Goal: Check status: Check status

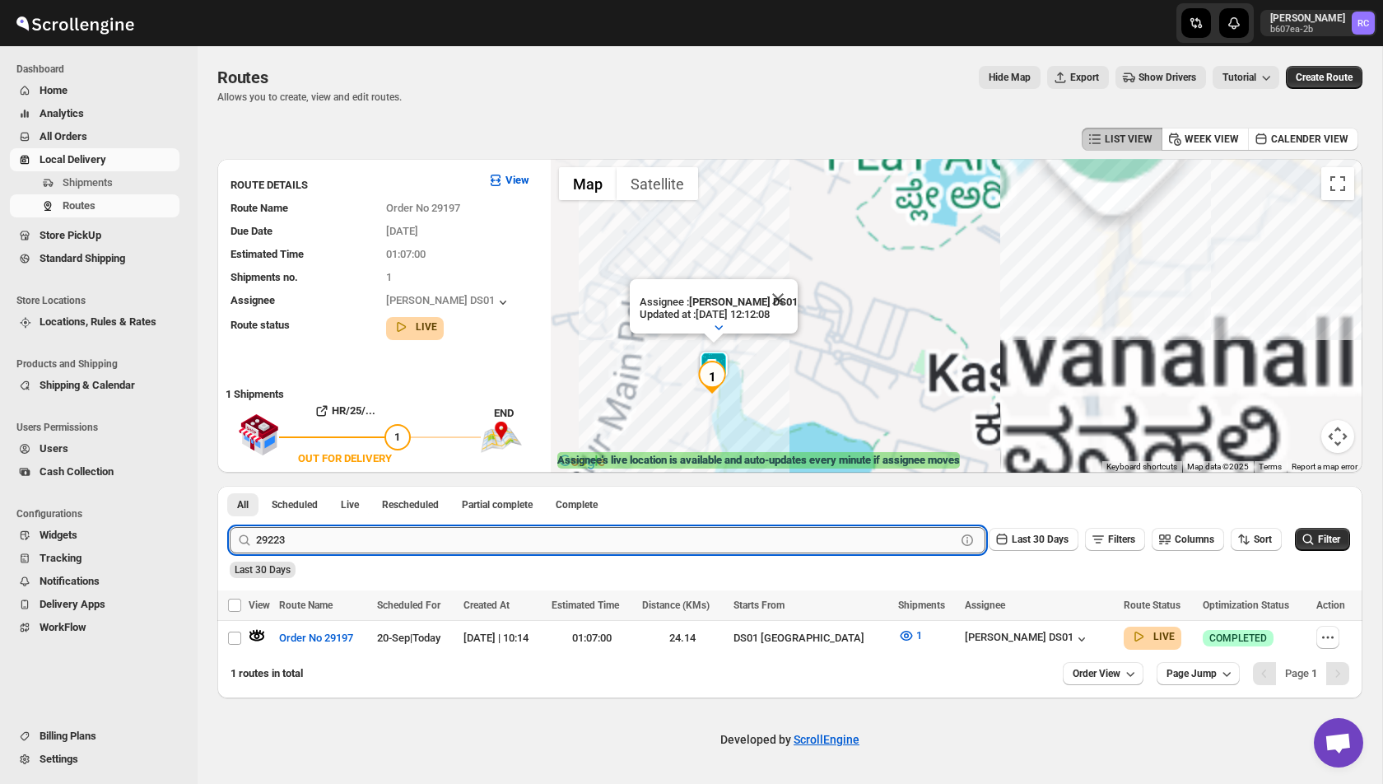
type input "29223"
click at [230, 486] on button "Submit" at bounding box center [253, 494] width 47 height 17
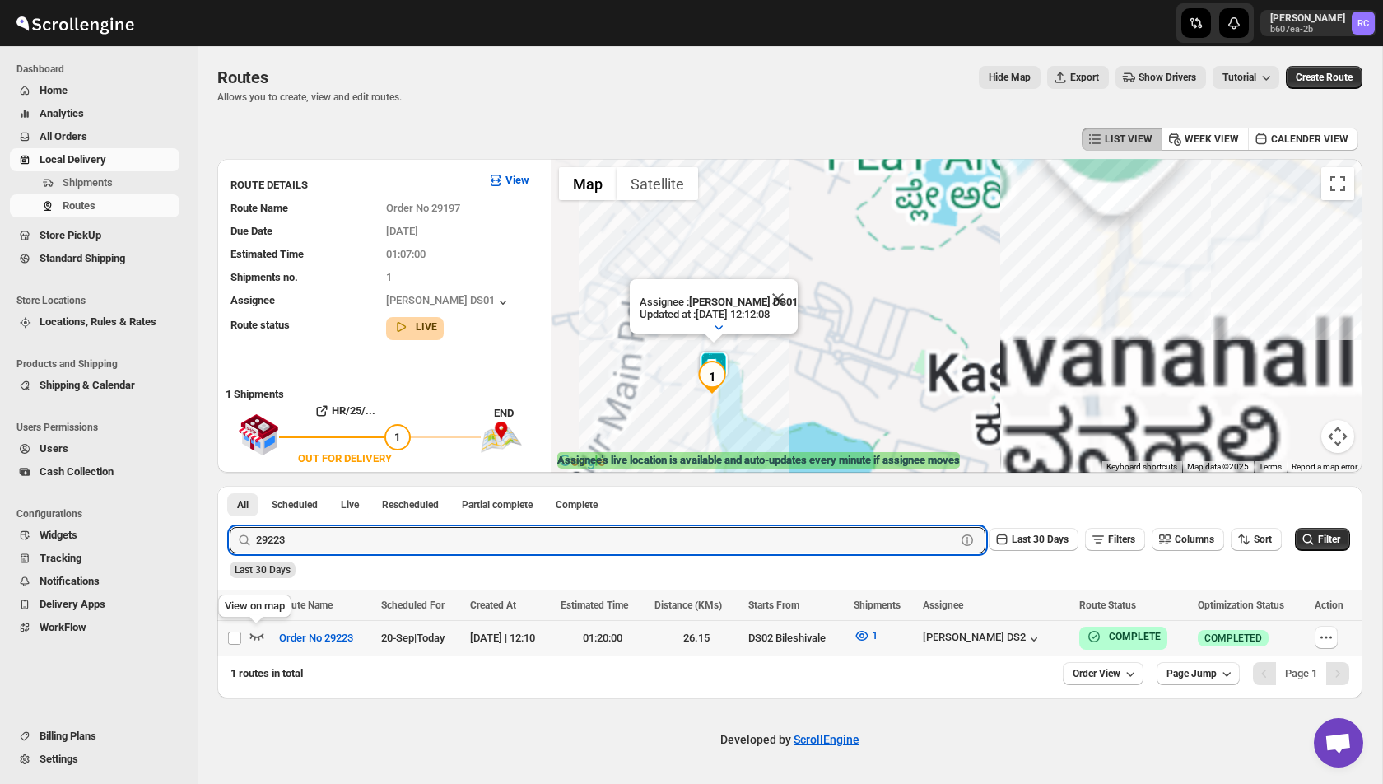
click at [255, 640] on icon "button" at bounding box center [257, 636] width 16 height 16
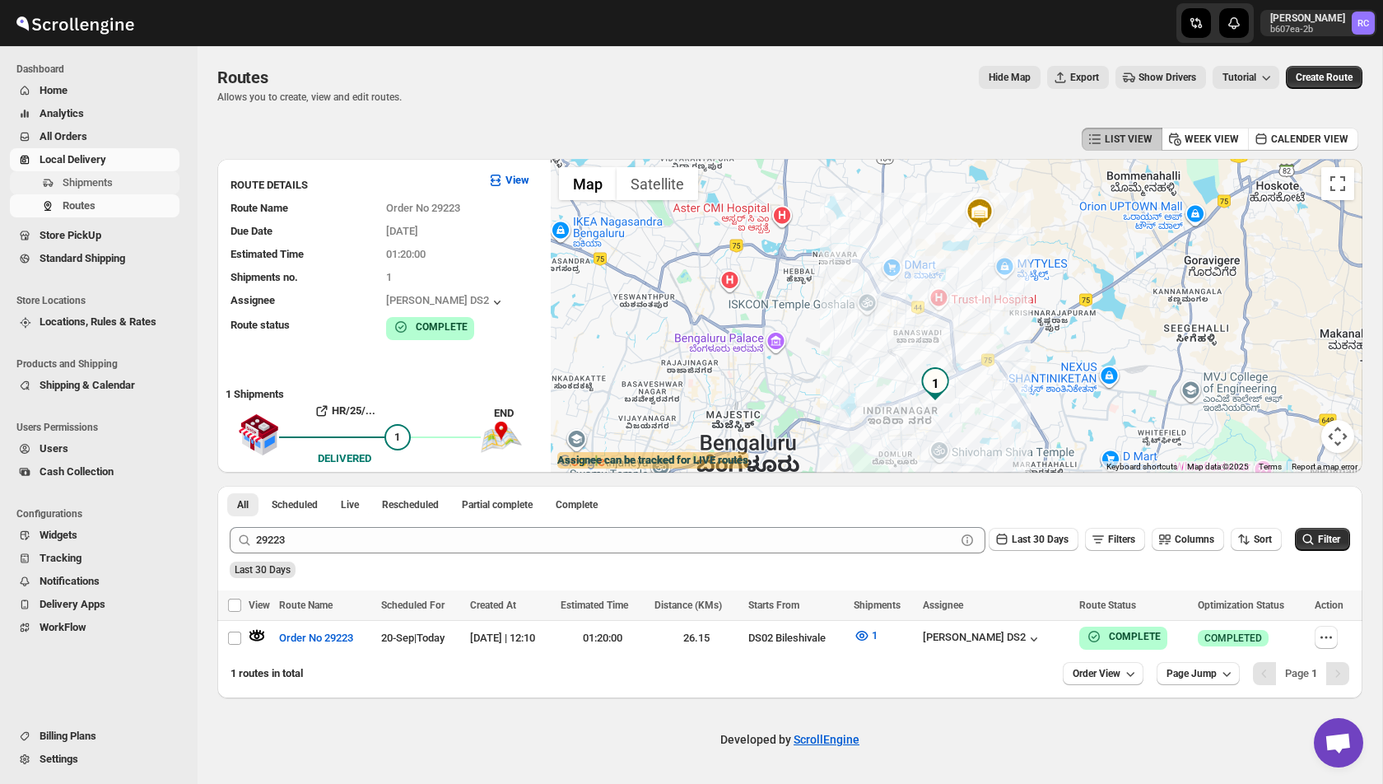
click at [124, 178] on span "Shipments" at bounding box center [120, 183] width 114 height 16
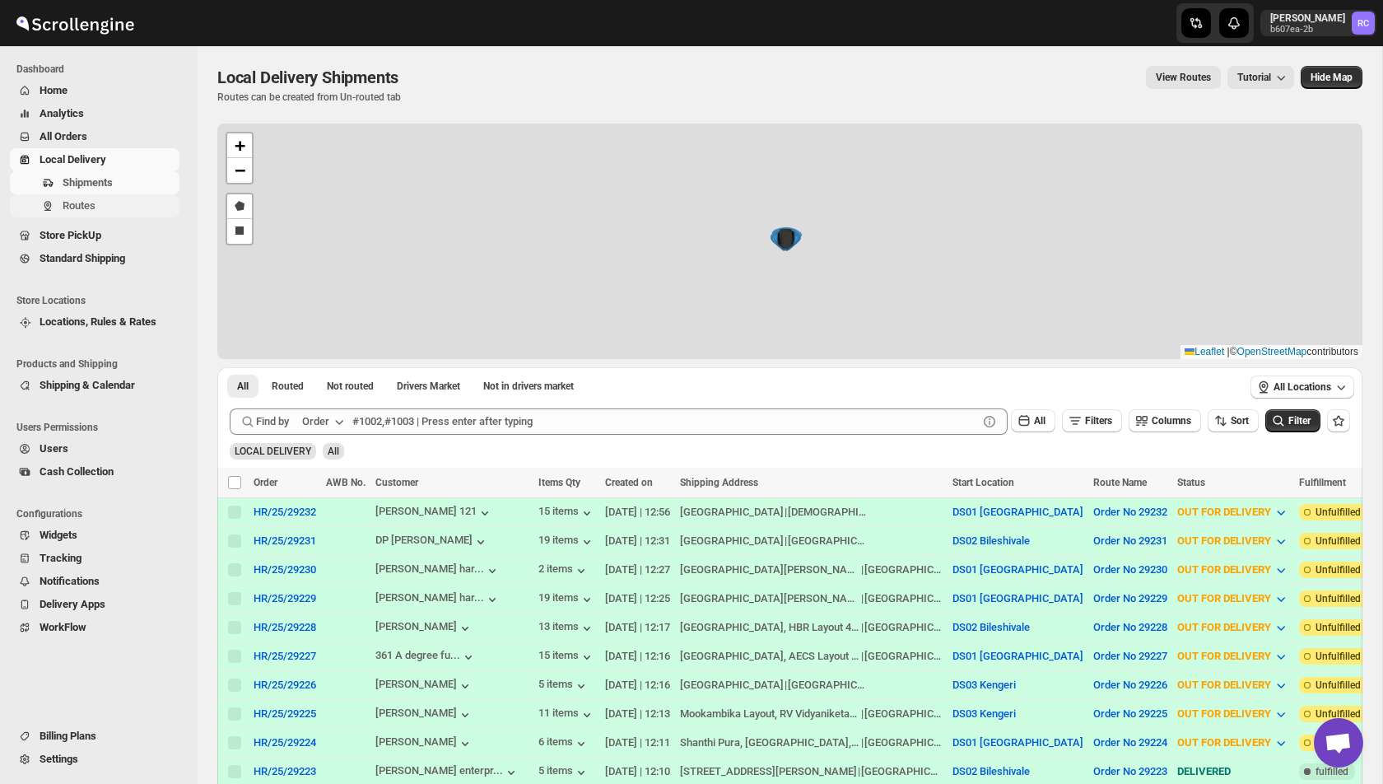
click at [89, 205] on span "Routes" at bounding box center [79, 205] width 33 height 12
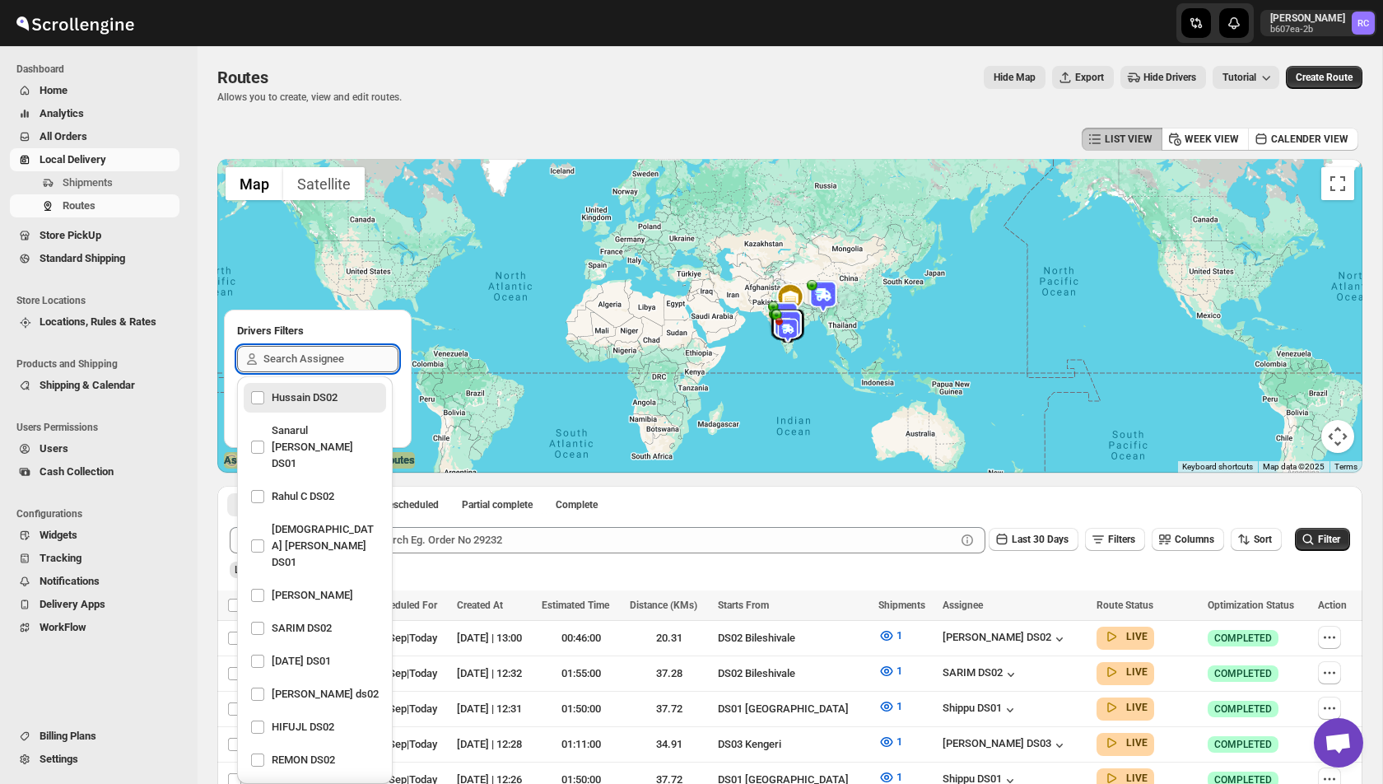
click at [316, 352] on input "text" at bounding box center [331, 359] width 135 height 26
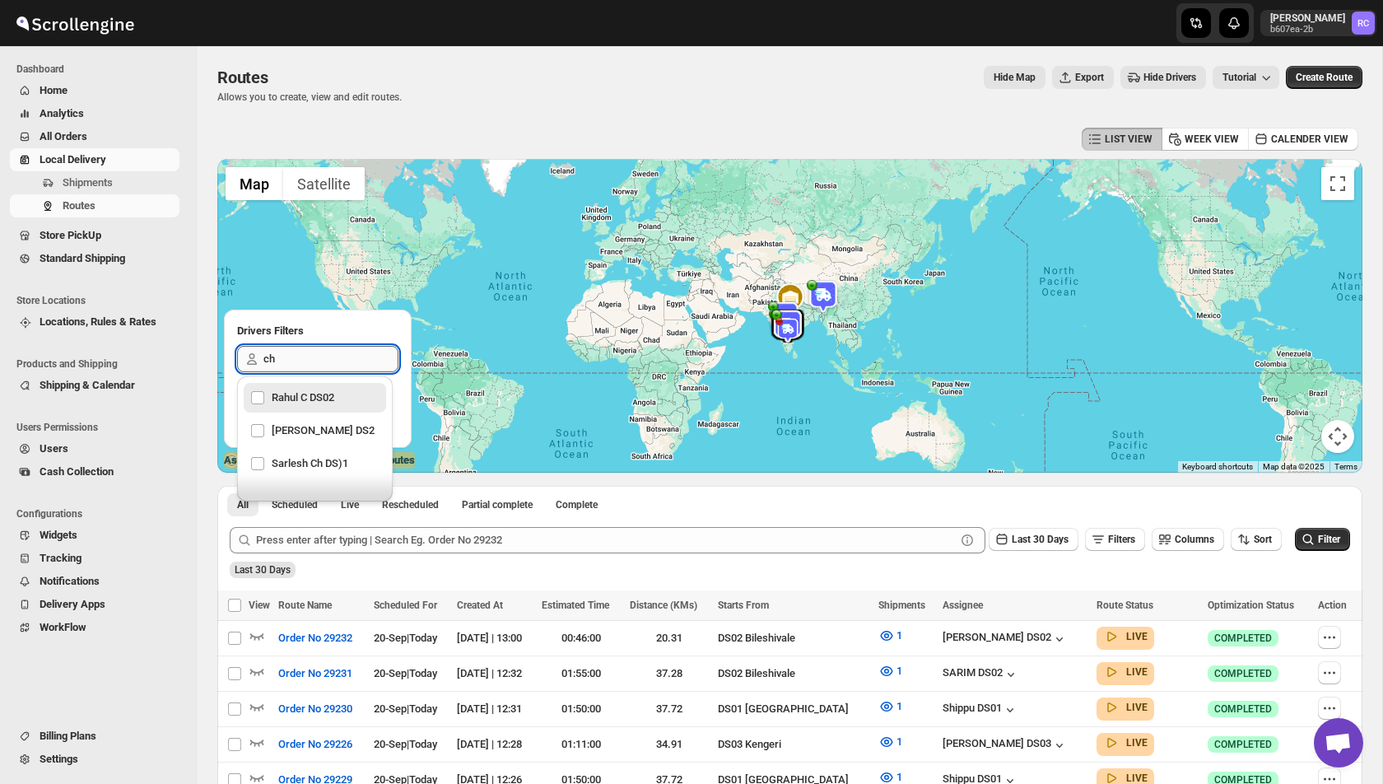
type input "cha"
click at [318, 409] on div "[PERSON_NAME] DS2" at bounding box center [314, 397] width 129 height 23
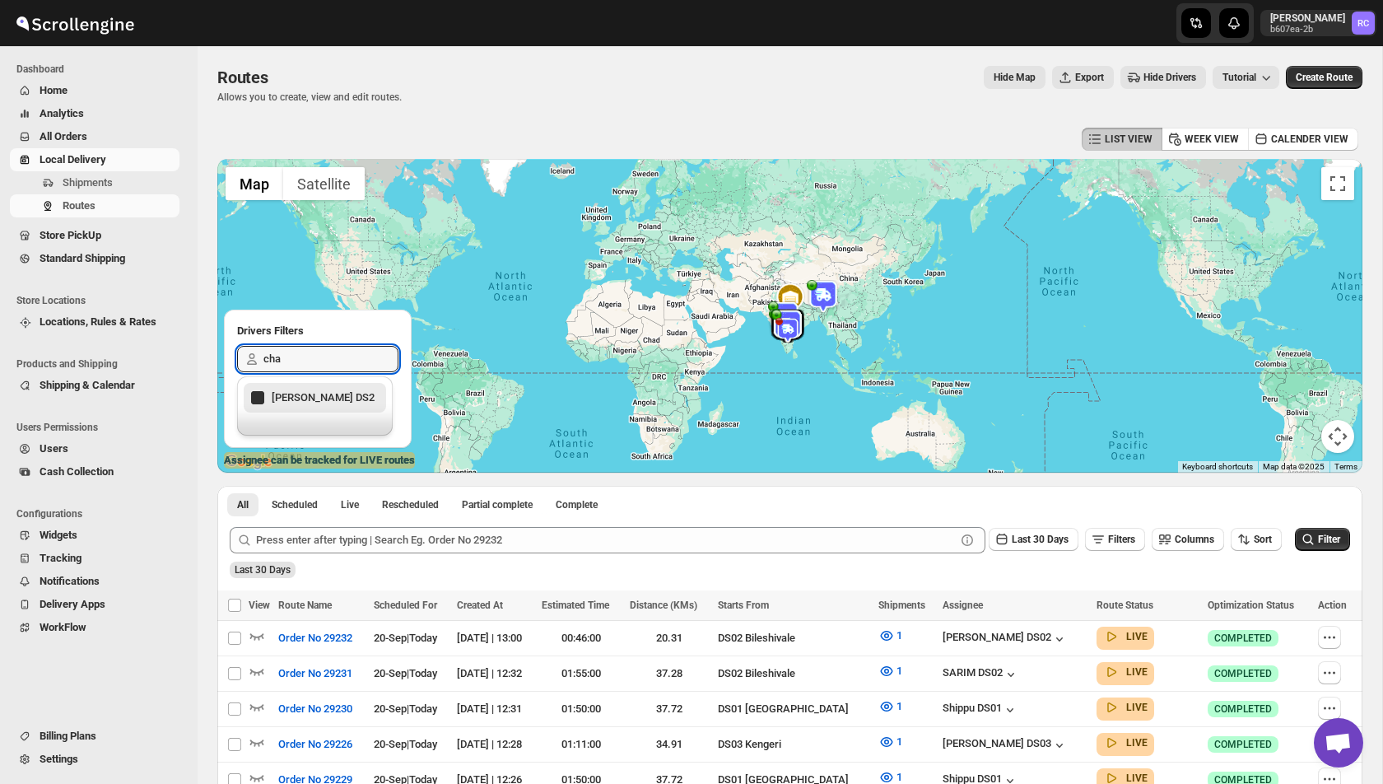
checkbox input "true"
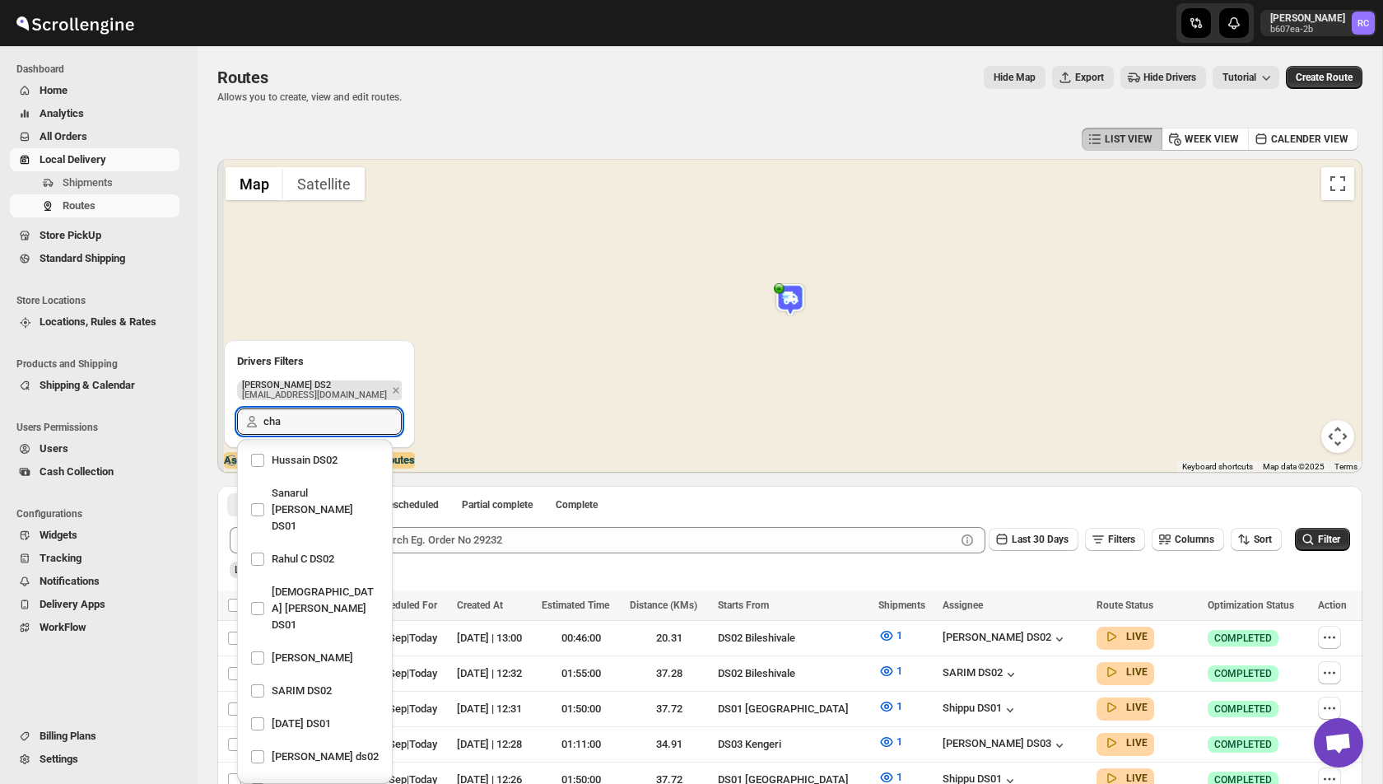
scroll to position [342, 0]
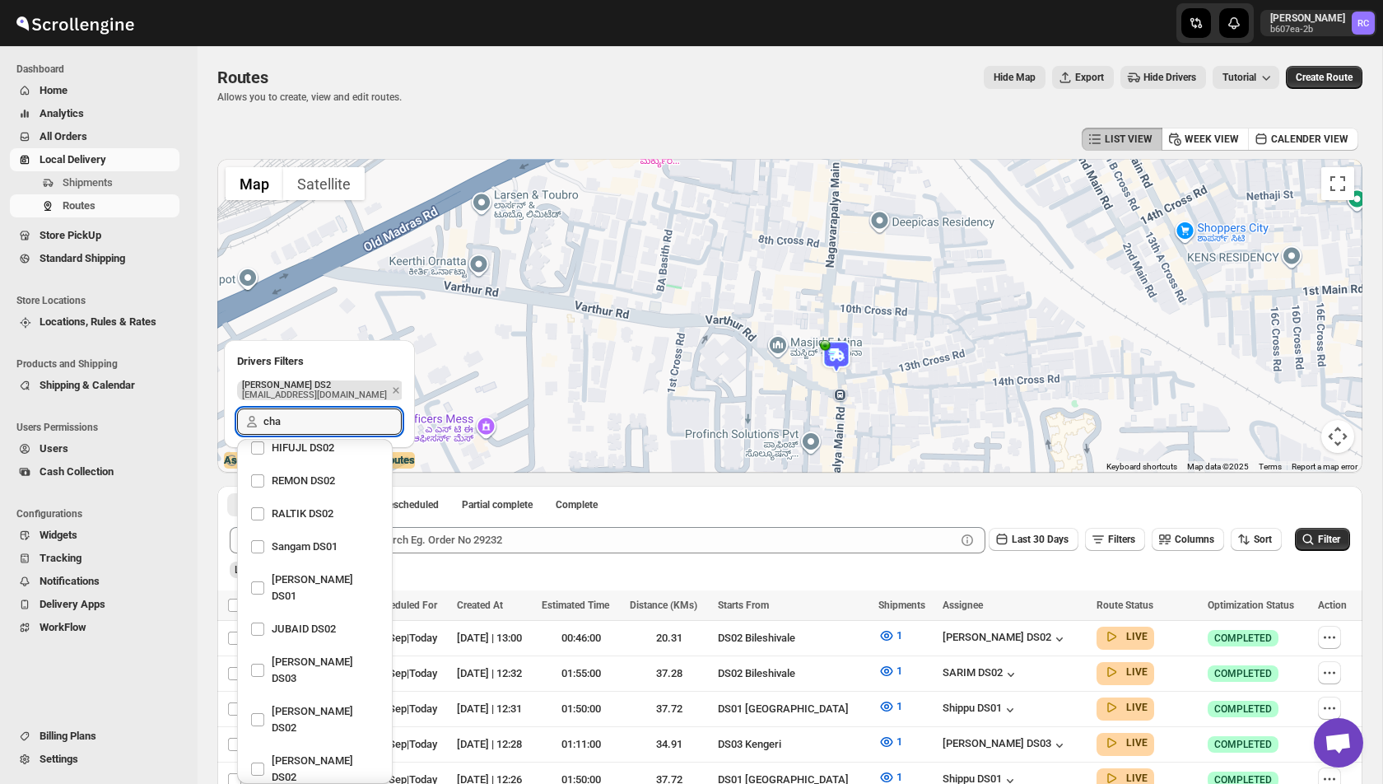
type input "cha"
click at [528, 563] on div "Last 30 Days" at bounding box center [788, 564] width 1124 height 28
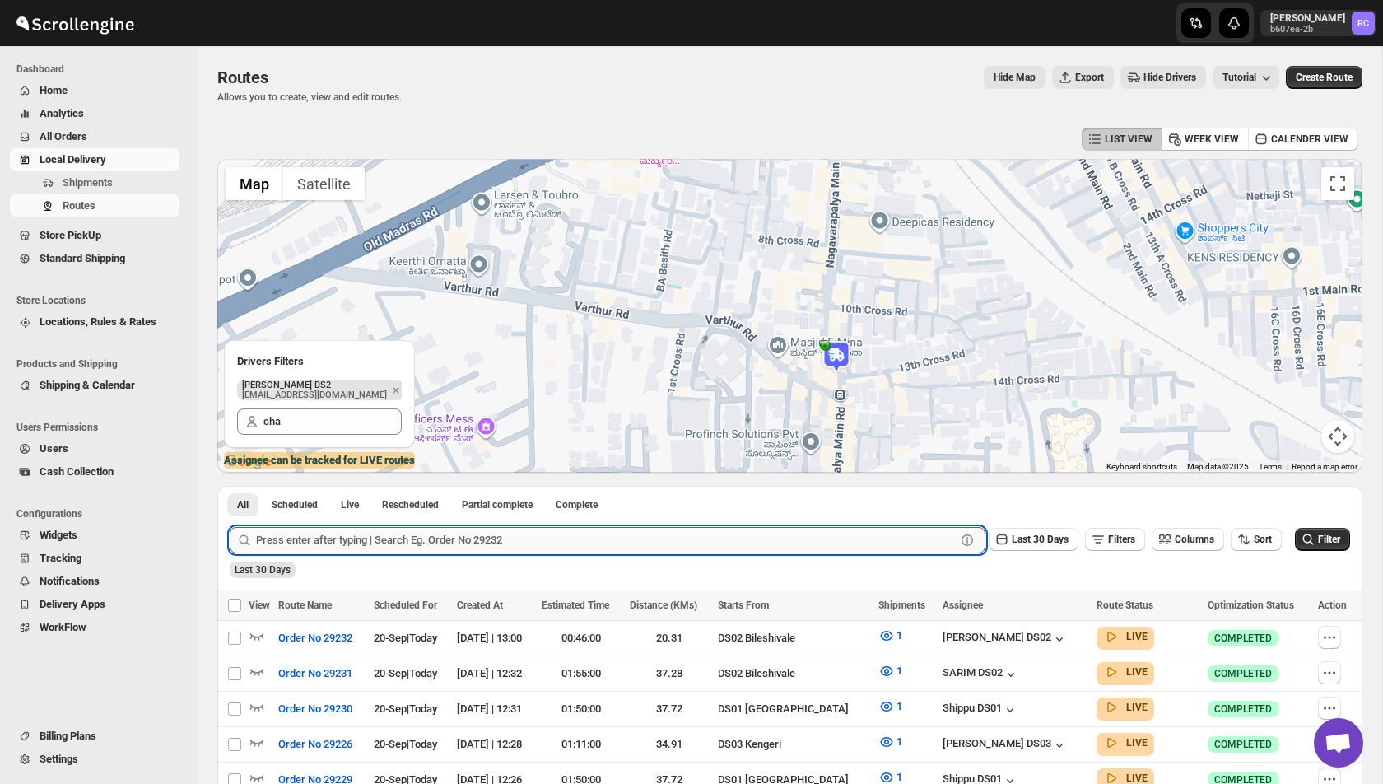
click at [425, 534] on input "text" at bounding box center [606, 540] width 700 height 26
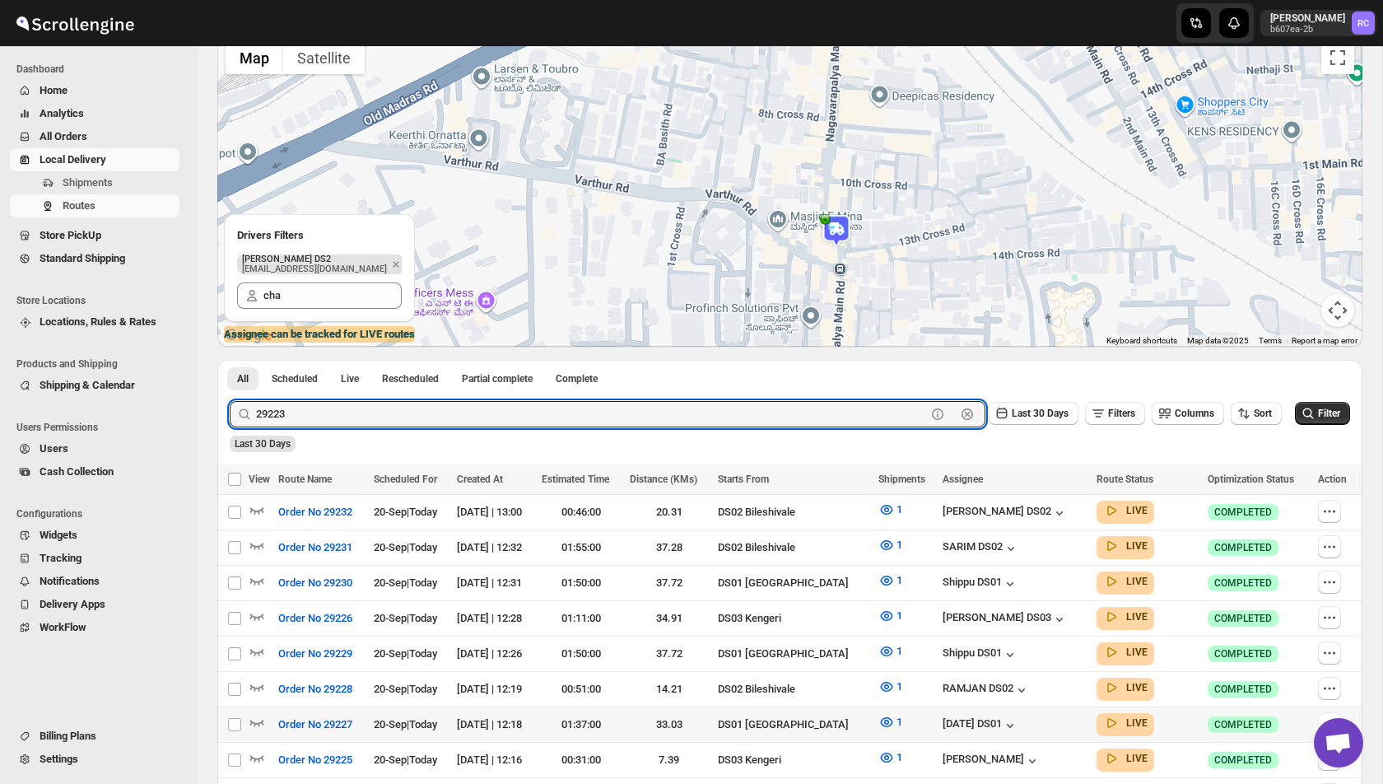
scroll to position [303, 0]
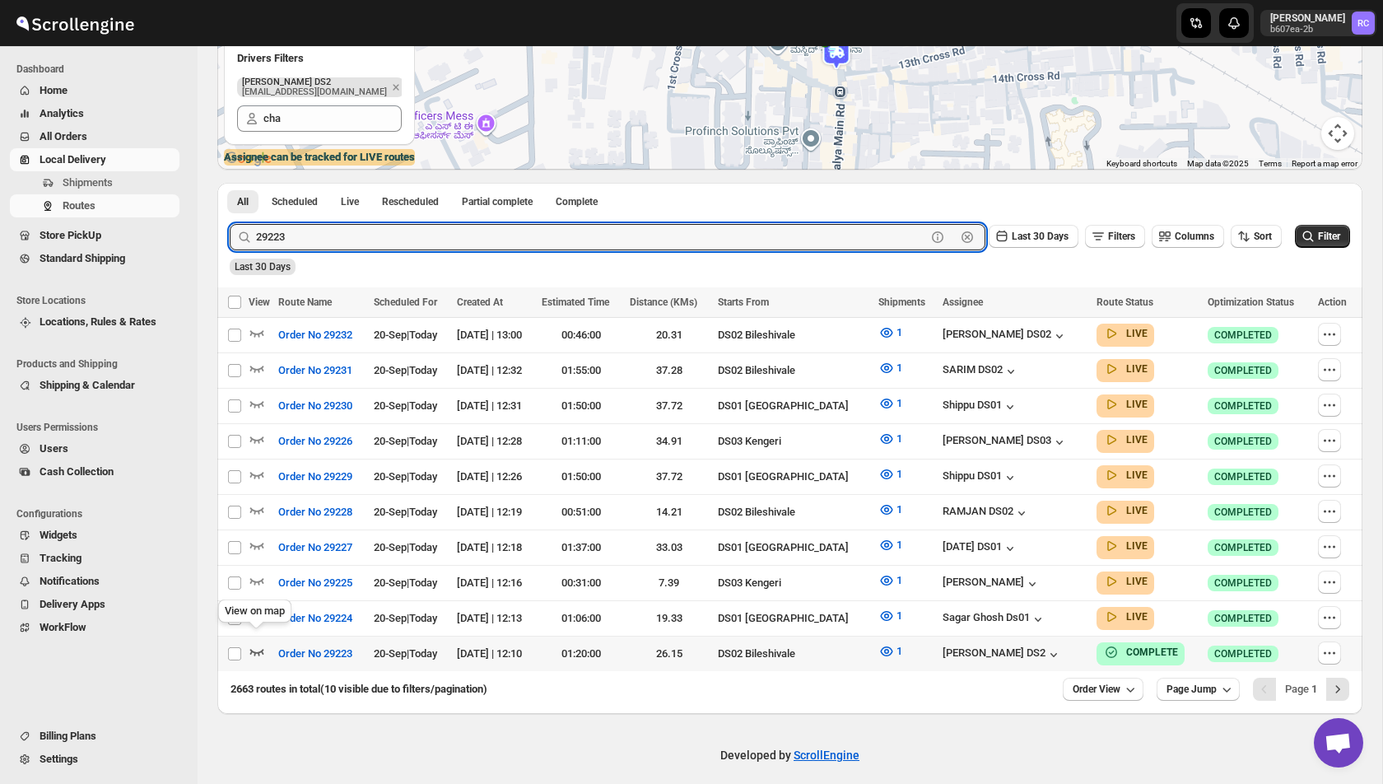
type input "29223"
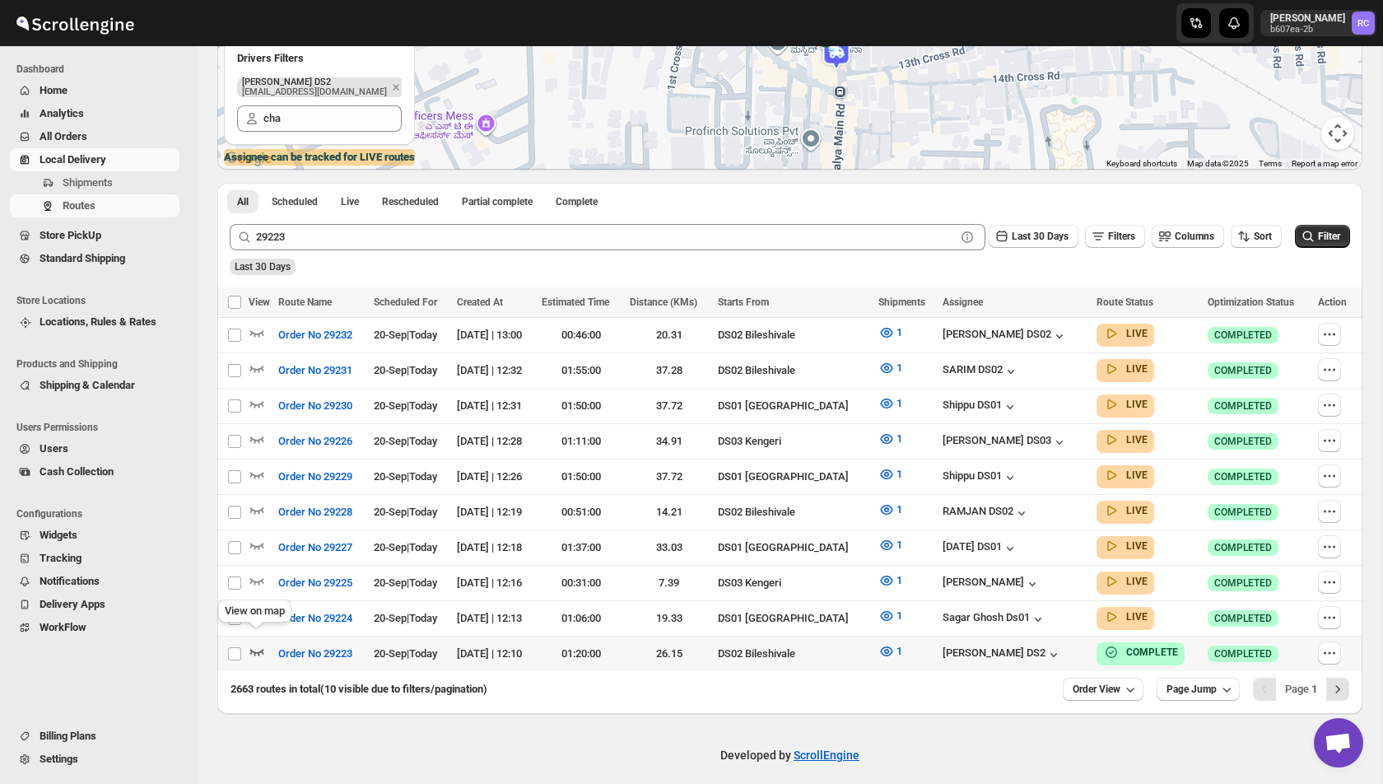
click at [252, 649] on icon "button" at bounding box center [257, 652] width 14 height 7
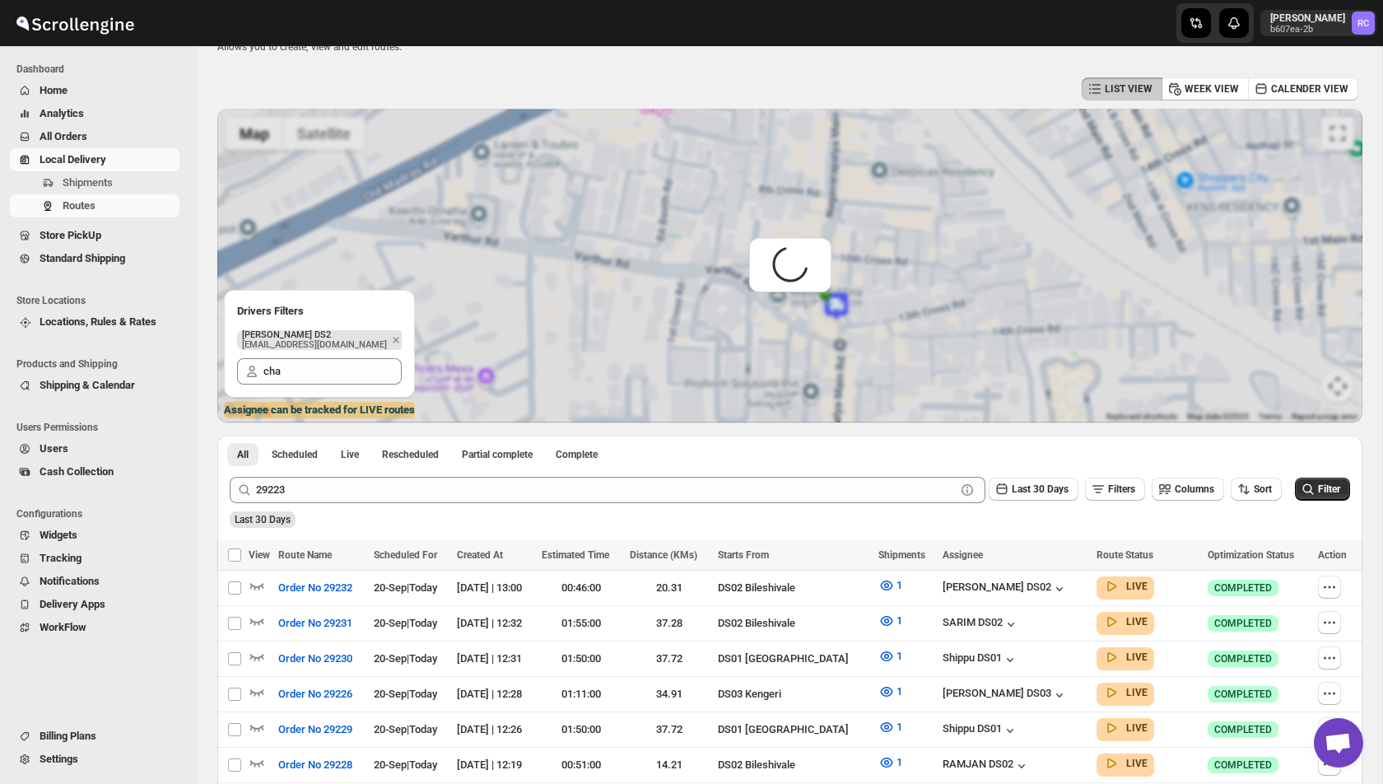
scroll to position [0, 0]
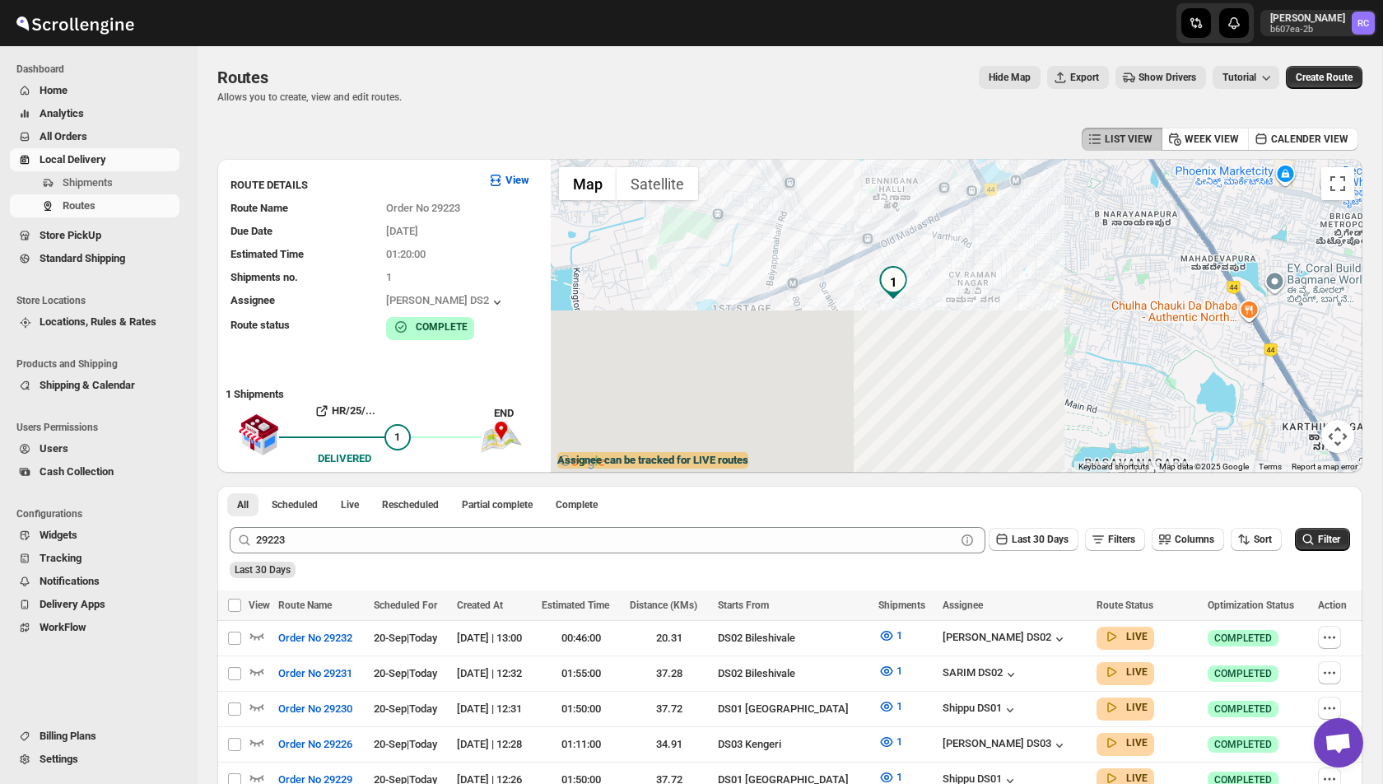
drag, startPoint x: 933, startPoint y: 430, endPoint x: 931, endPoint y: 225, distance: 205.1
click at [932, 225] on div at bounding box center [957, 316] width 812 height 314
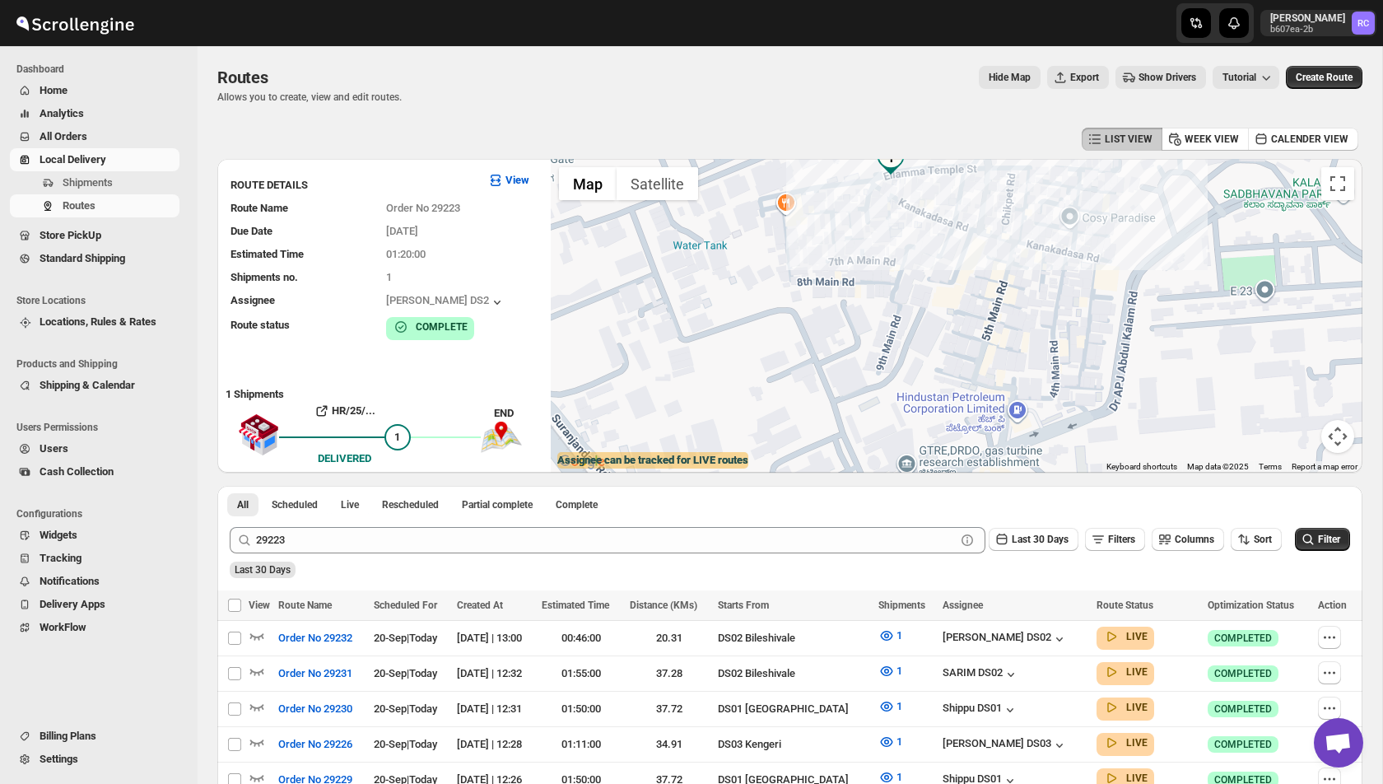
drag, startPoint x: 913, startPoint y: 231, endPoint x: 903, endPoint y: 390, distance: 160.1
click at [903, 390] on div at bounding box center [957, 316] width 812 height 314
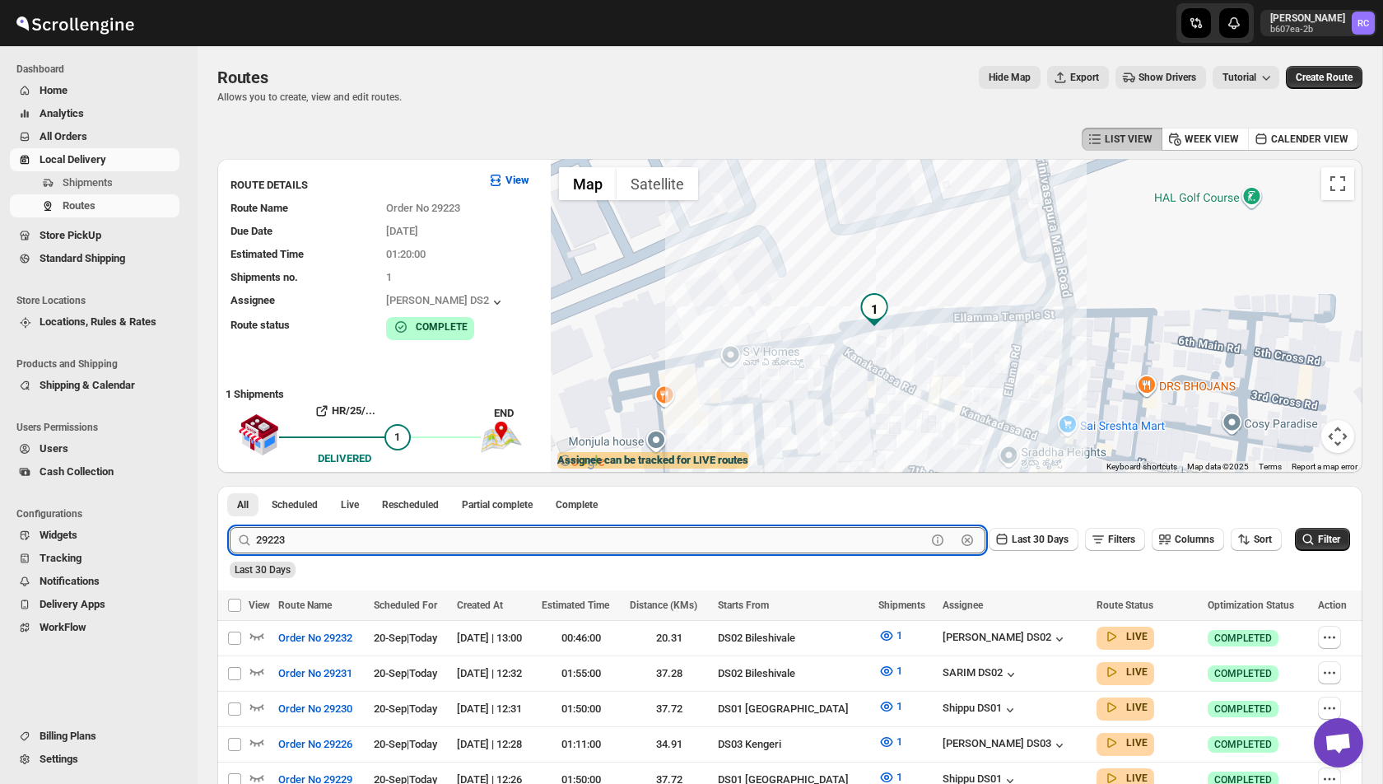
click at [792, 530] on input "29223" at bounding box center [591, 540] width 670 height 26
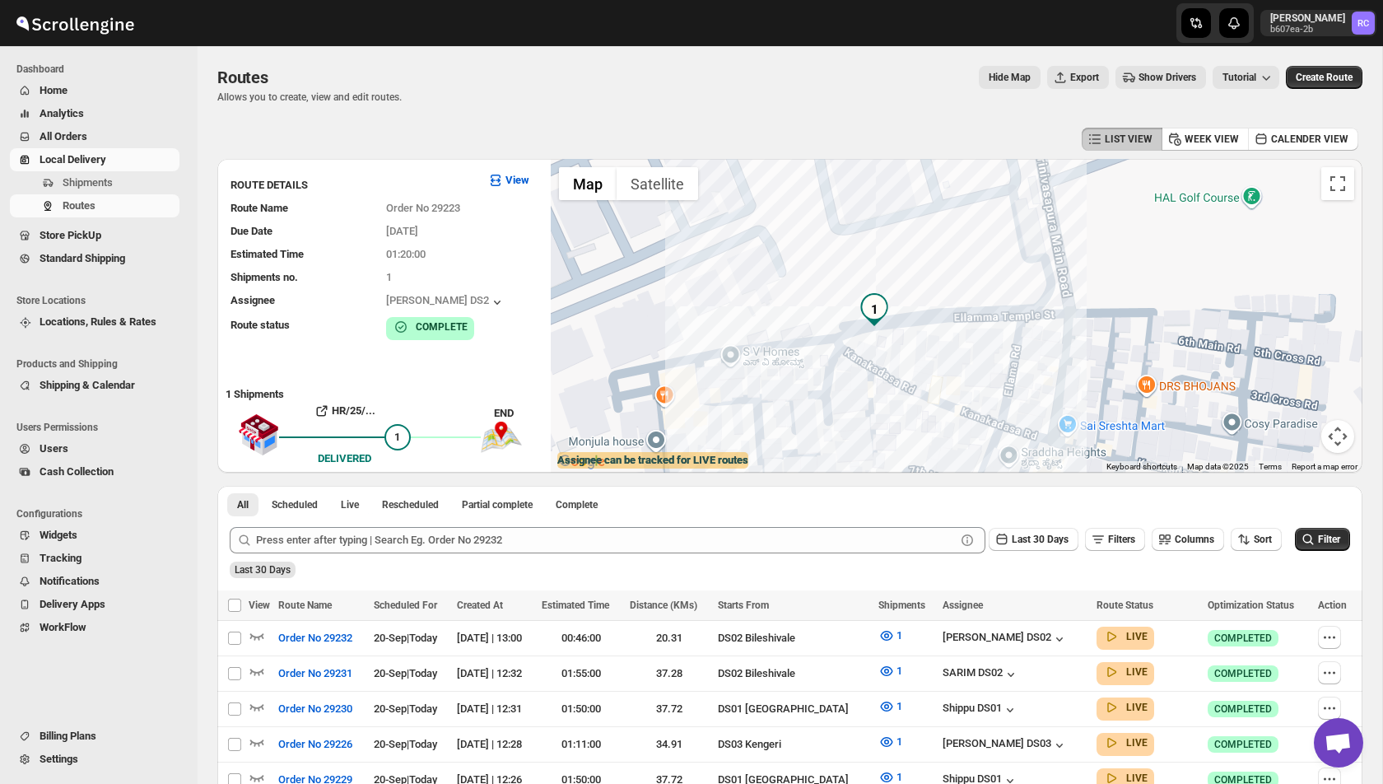
click at [606, 575] on div "Last 30 Days" at bounding box center [788, 564] width 1124 height 28
click at [141, 218] on div "Shipments Routes" at bounding box center [94, 197] width 189 height 53
click at [119, 209] on span "Routes" at bounding box center [120, 206] width 114 height 16
click at [301, 498] on span "Scheduled" at bounding box center [295, 504] width 46 height 13
click at [245, 506] on span "All" at bounding box center [243, 504] width 12 height 13
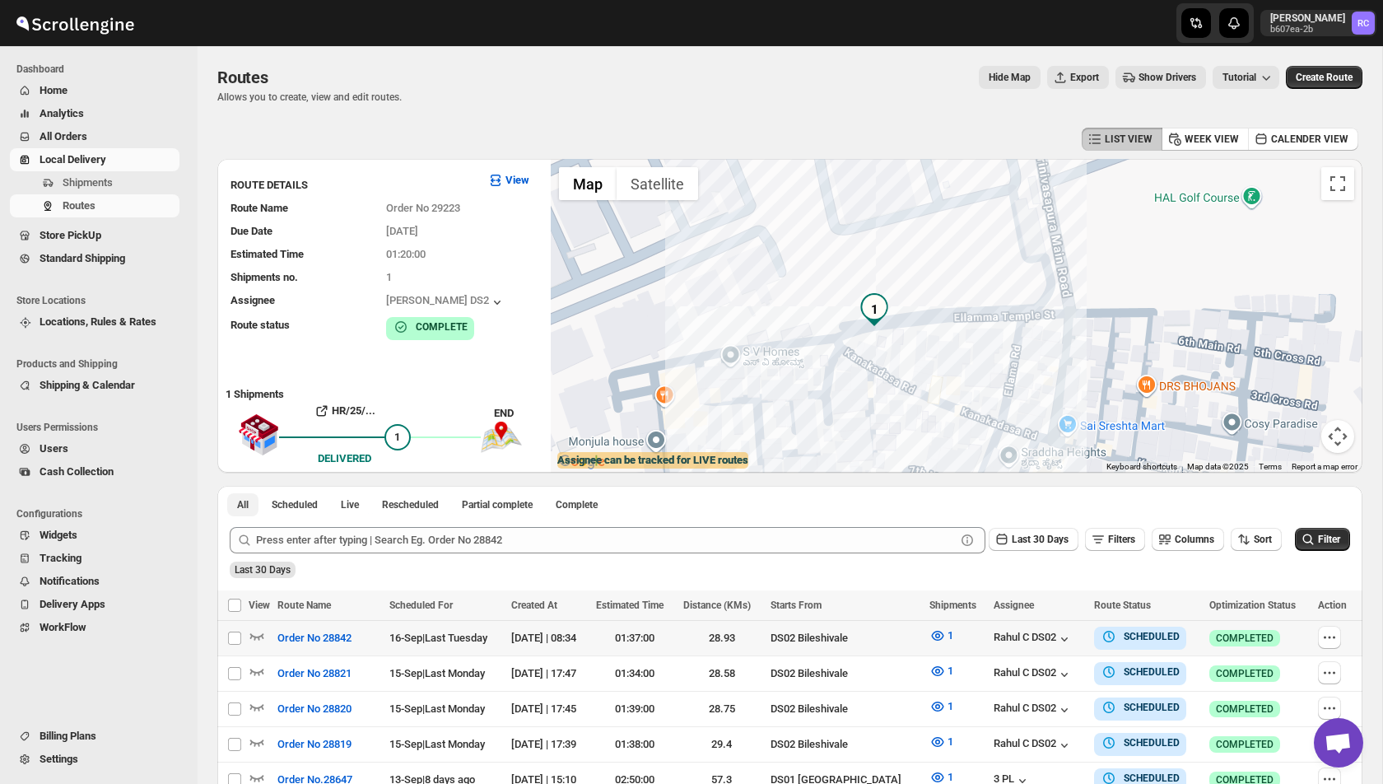
scroll to position [303, 0]
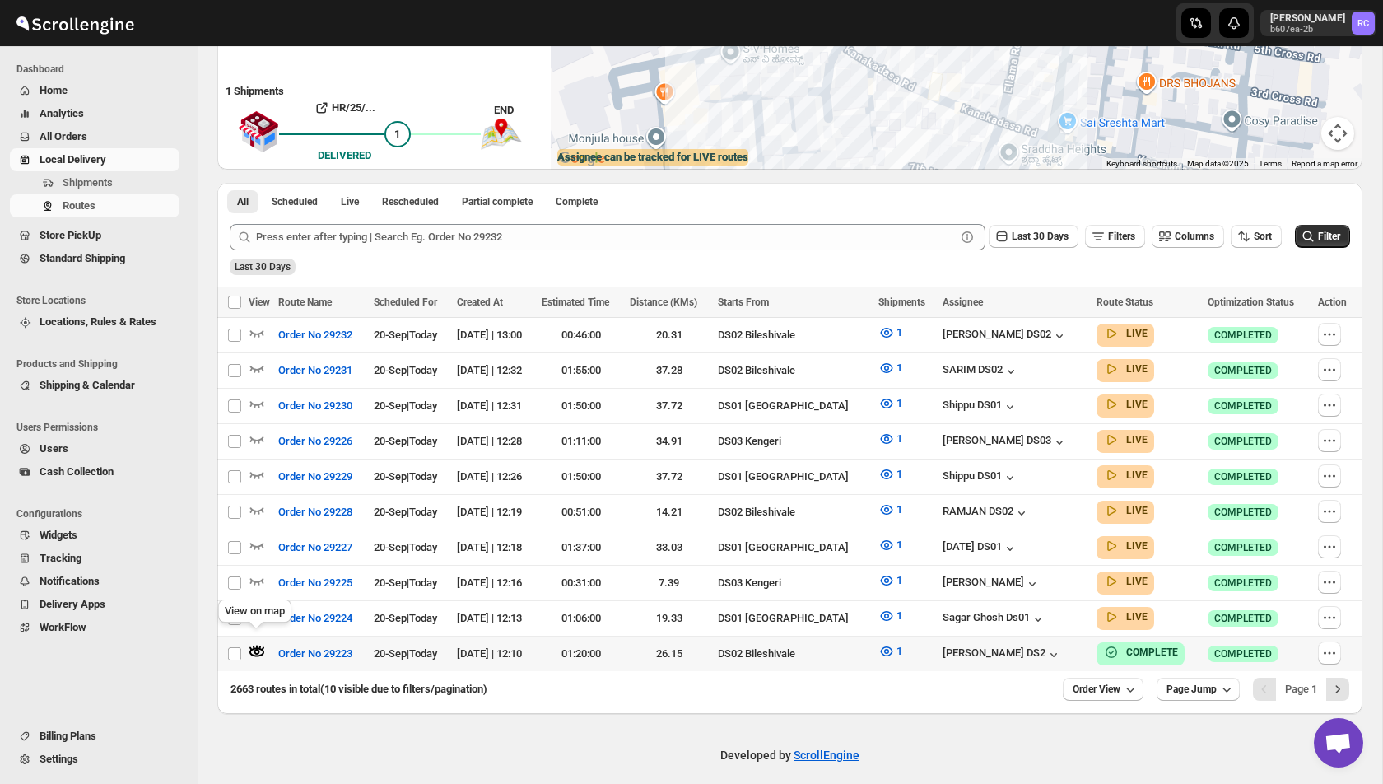
click at [254, 643] on icon "button" at bounding box center [257, 651] width 16 height 16
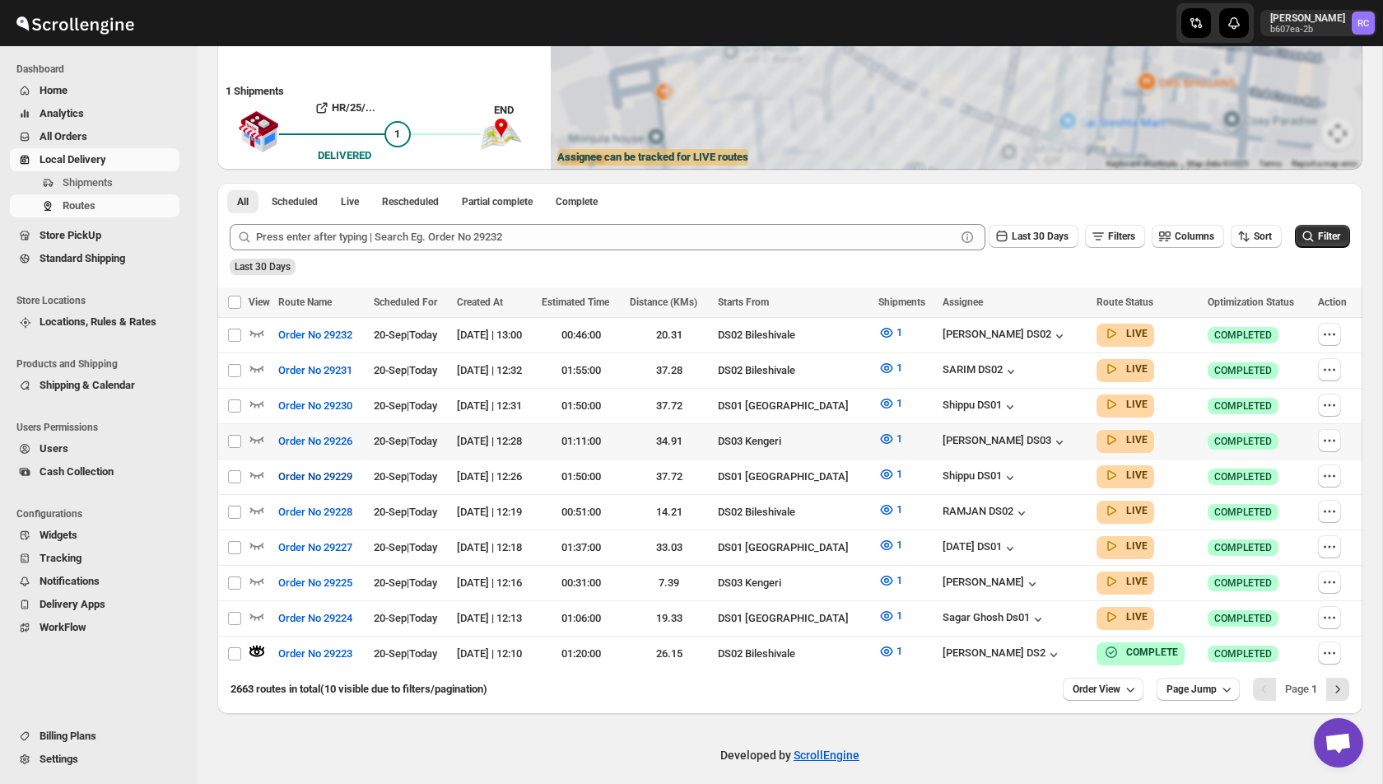
scroll to position [0, 0]
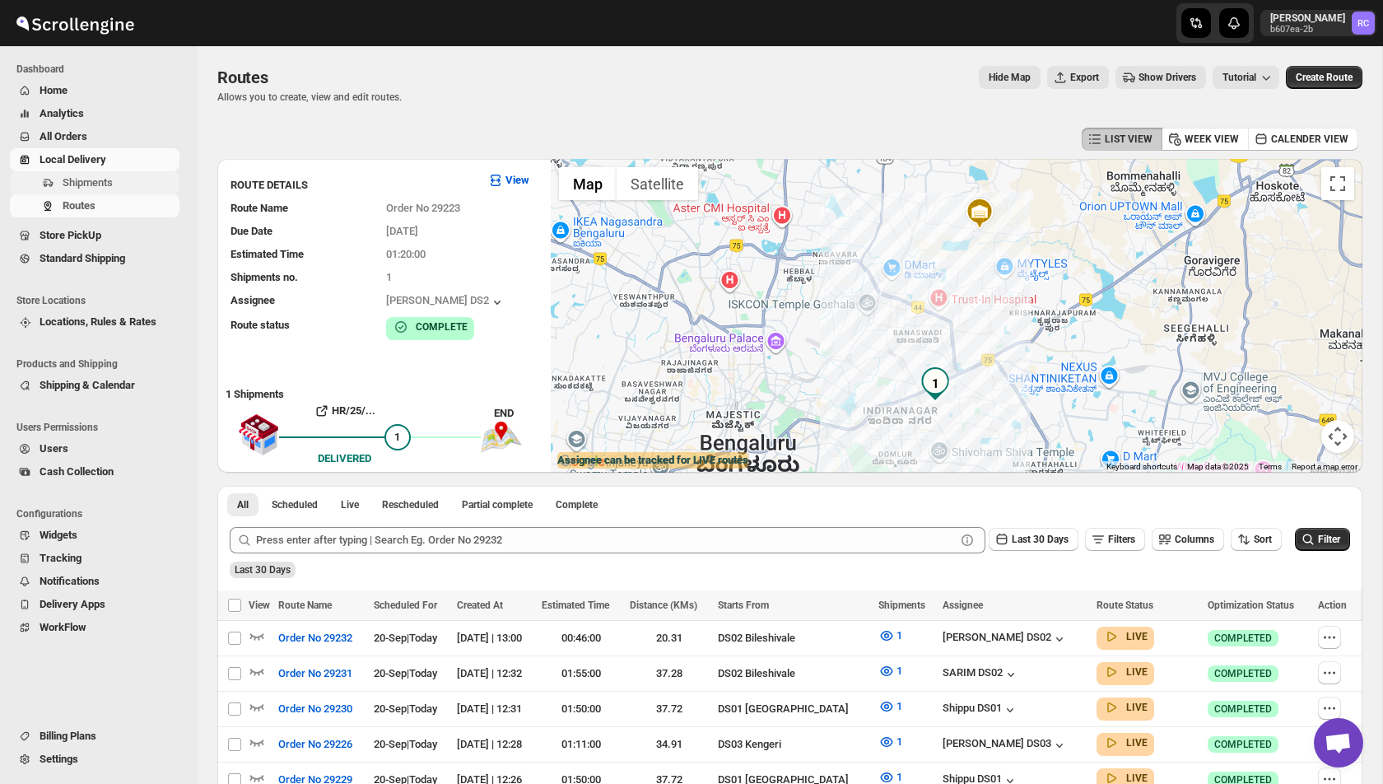
click at [128, 171] on button "Shipments" at bounding box center [95, 182] width 170 height 23
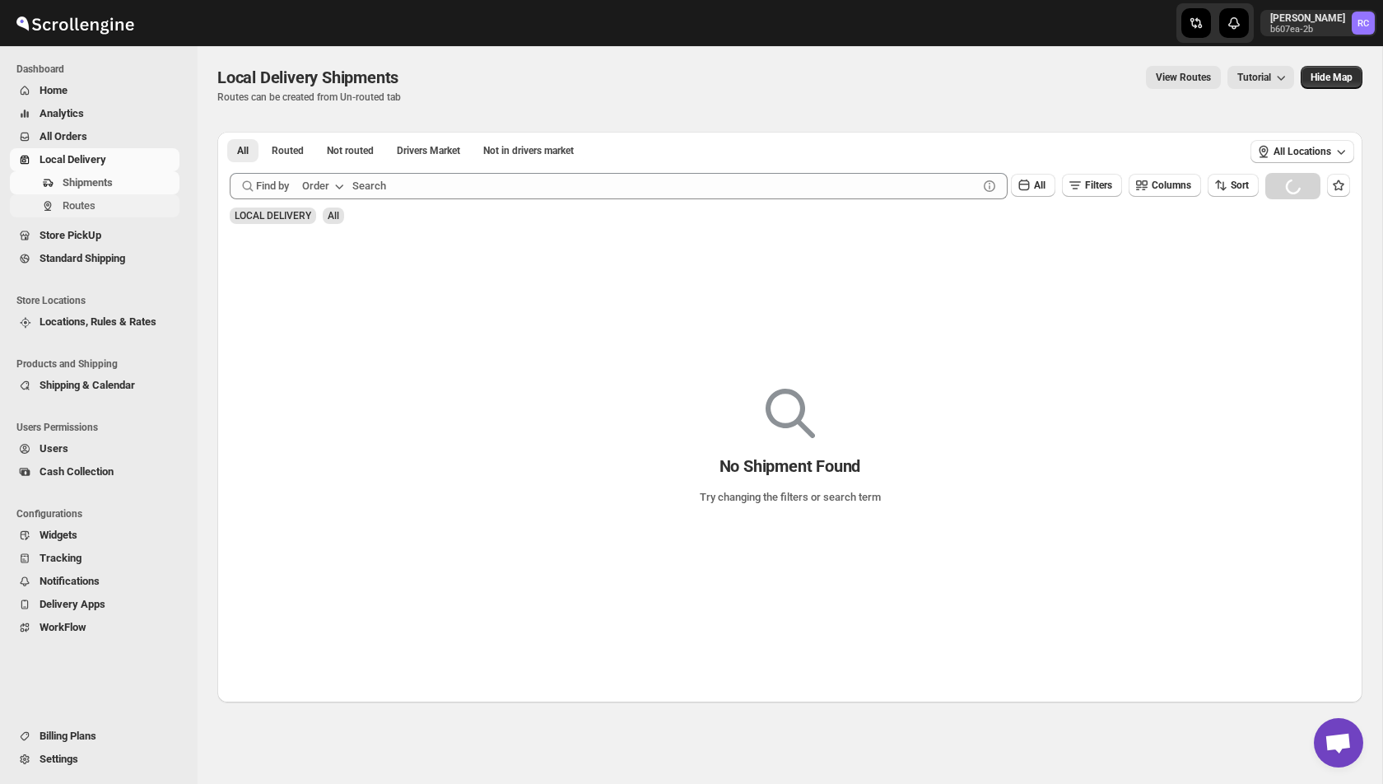
click at [98, 206] on span "Routes" at bounding box center [120, 206] width 114 height 16
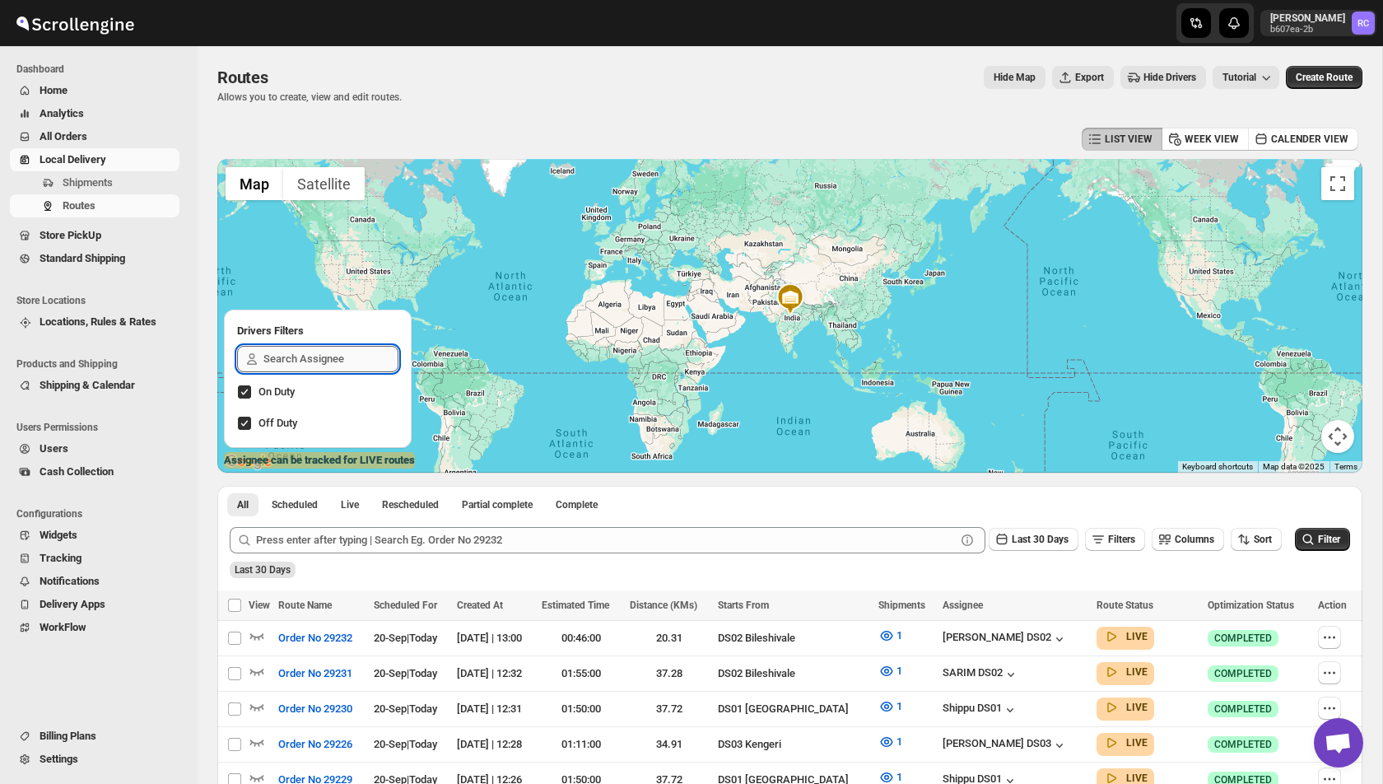
click at [327, 352] on input "text" at bounding box center [331, 359] width 135 height 26
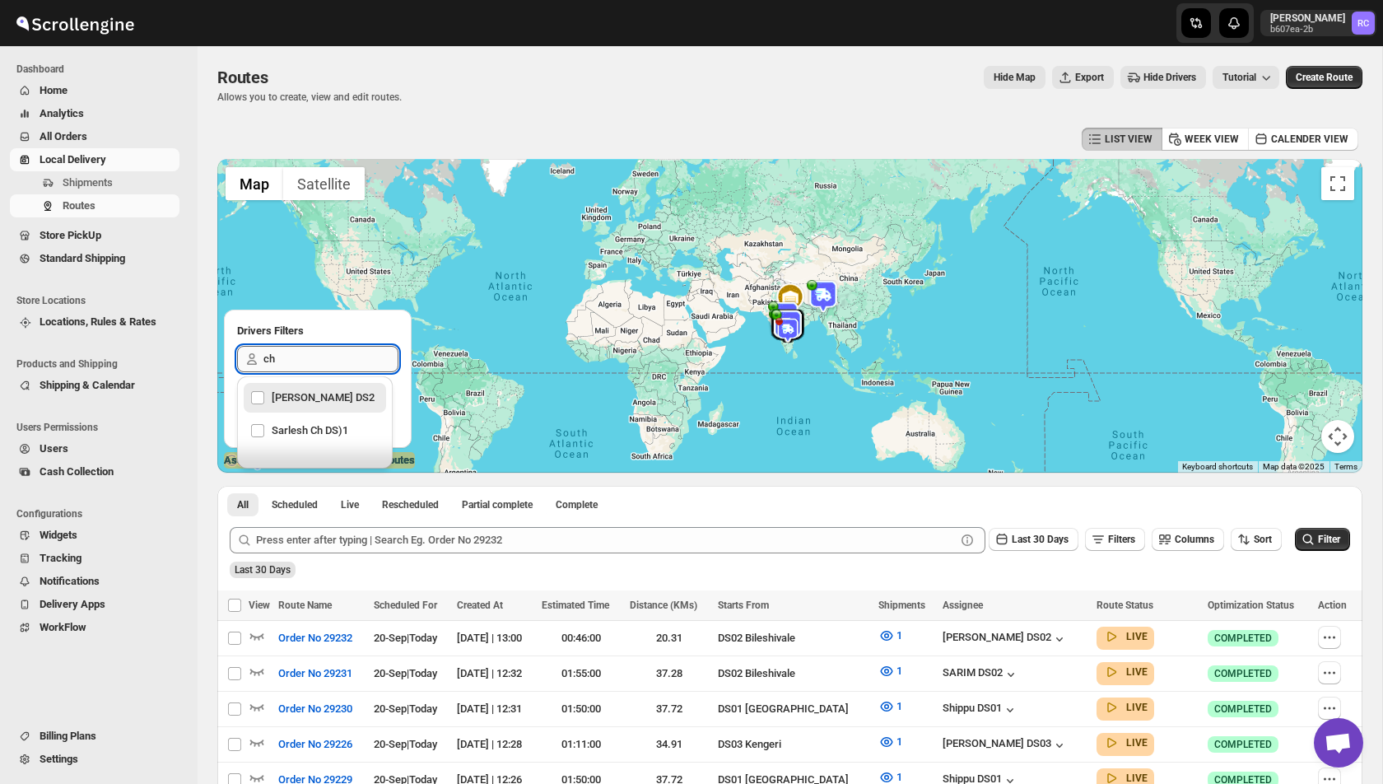
type input "cha"
click at [321, 409] on div "[PERSON_NAME] DS2" at bounding box center [314, 397] width 129 height 23
checkbox input "true"
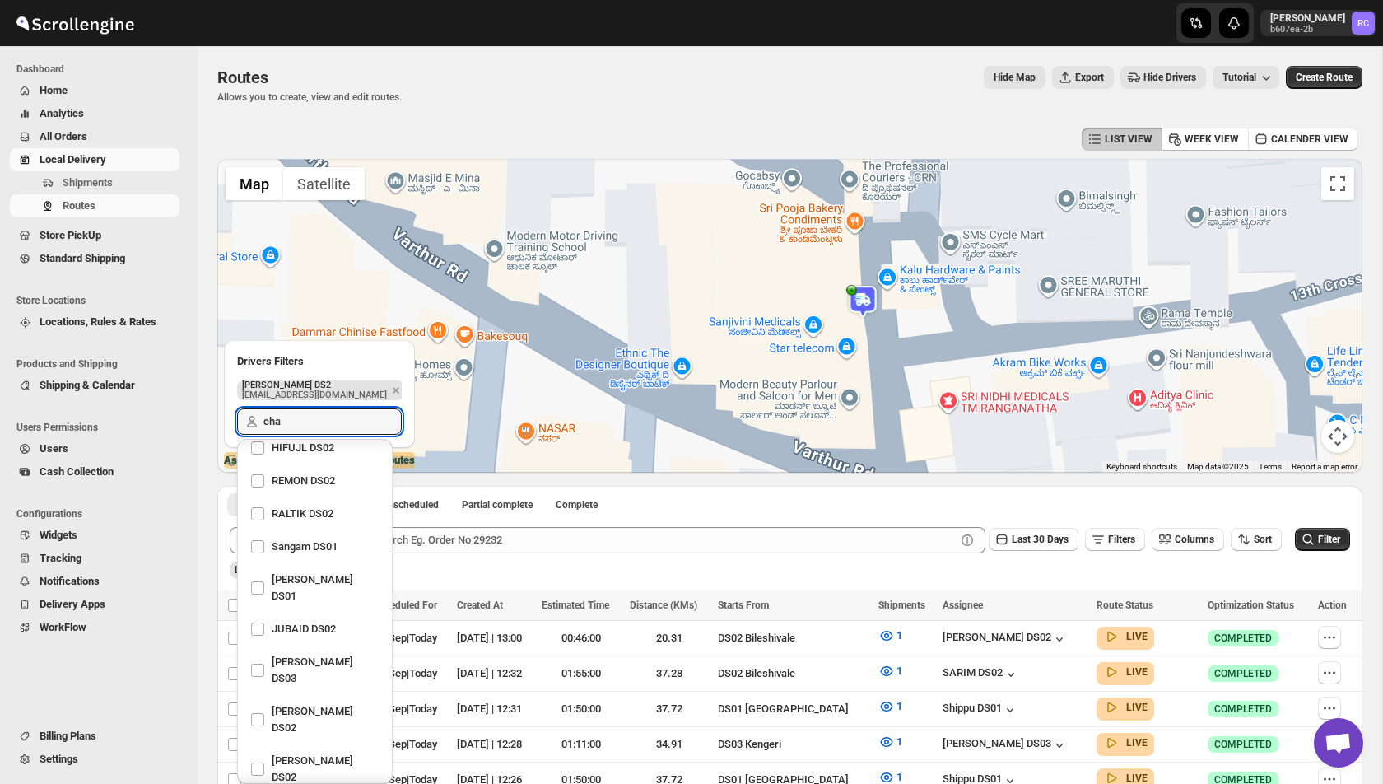
type input "cha"
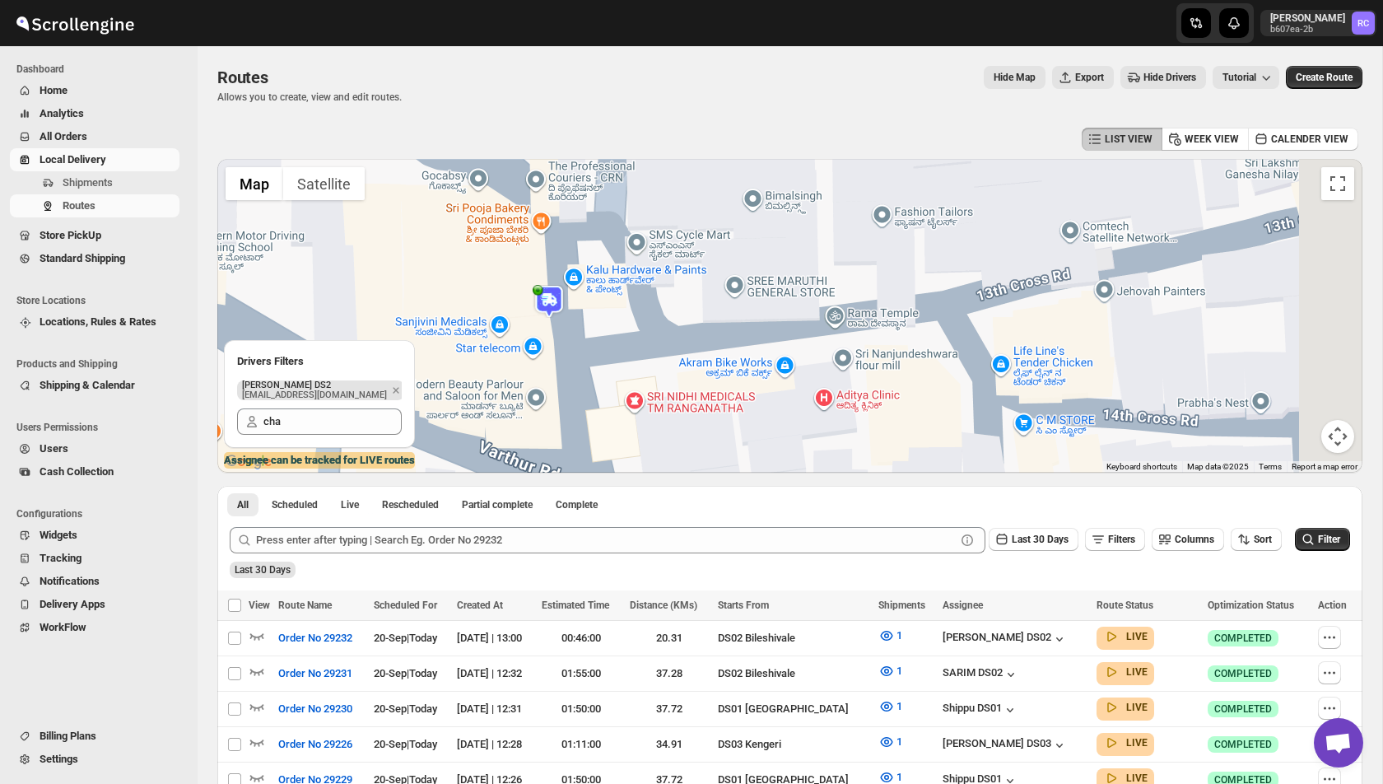
drag, startPoint x: 1089, startPoint y: 287, endPoint x: 770, endPoint y: 287, distance: 318.7
click at [770, 287] on div at bounding box center [789, 316] width 1145 height 314
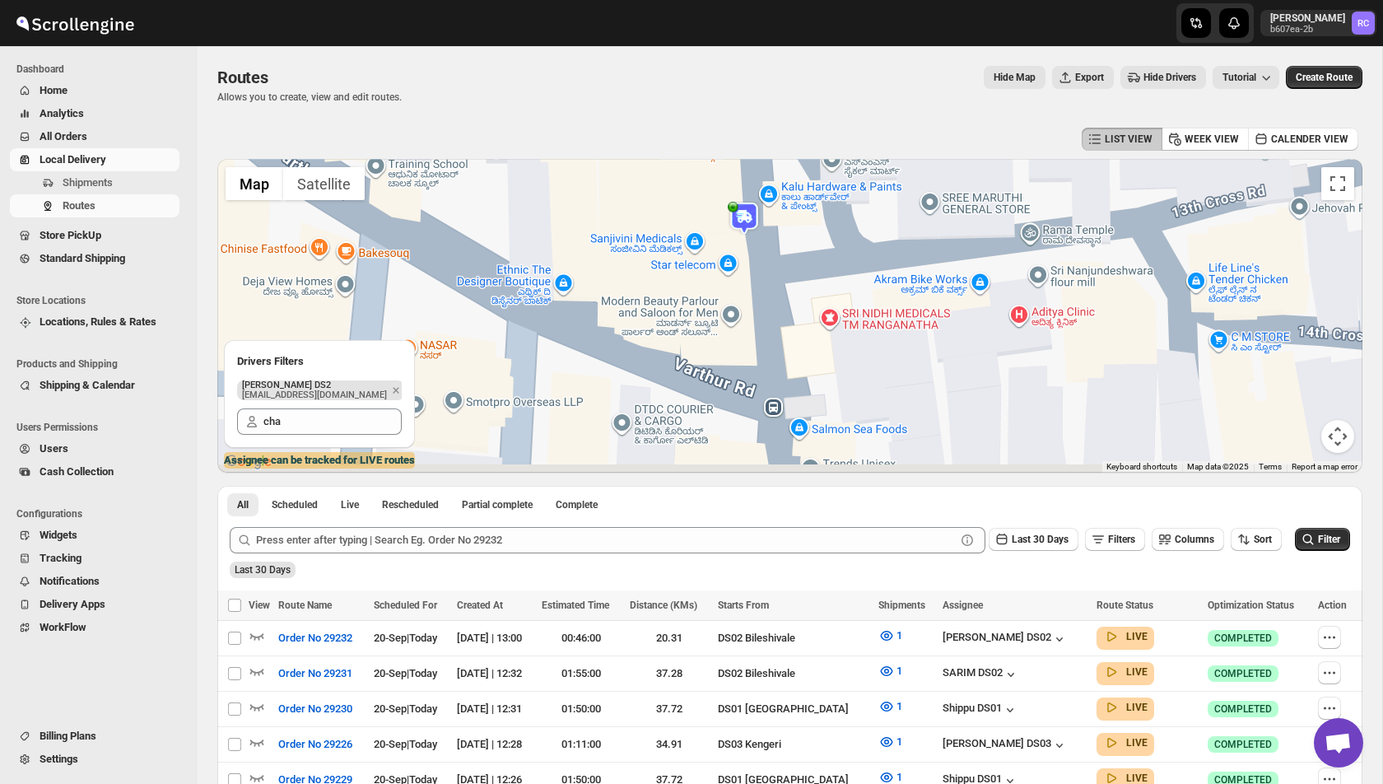
drag, startPoint x: 649, startPoint y: 296, endPoint x: 928, endPoint y: 189, distance: 299.0
click at [928, 189] on div at bounding box center [789, 316] width 1145 height 314
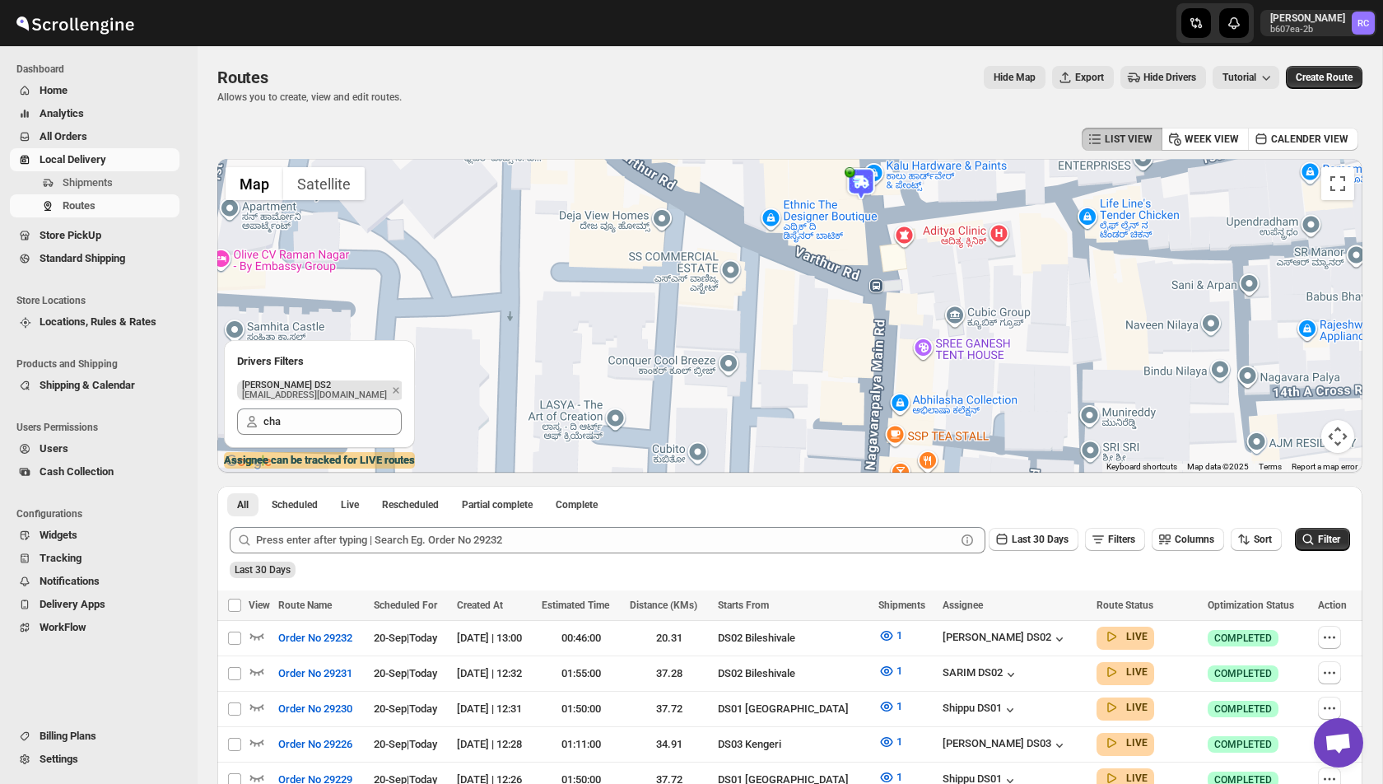
drag, startPoint x: 911, startPoint y: 196, endPoint x: 900, endPoint y: 336, distance: 140.4
click at [900, 336] on div at bounding box center [789, 316] width 1145 height 314
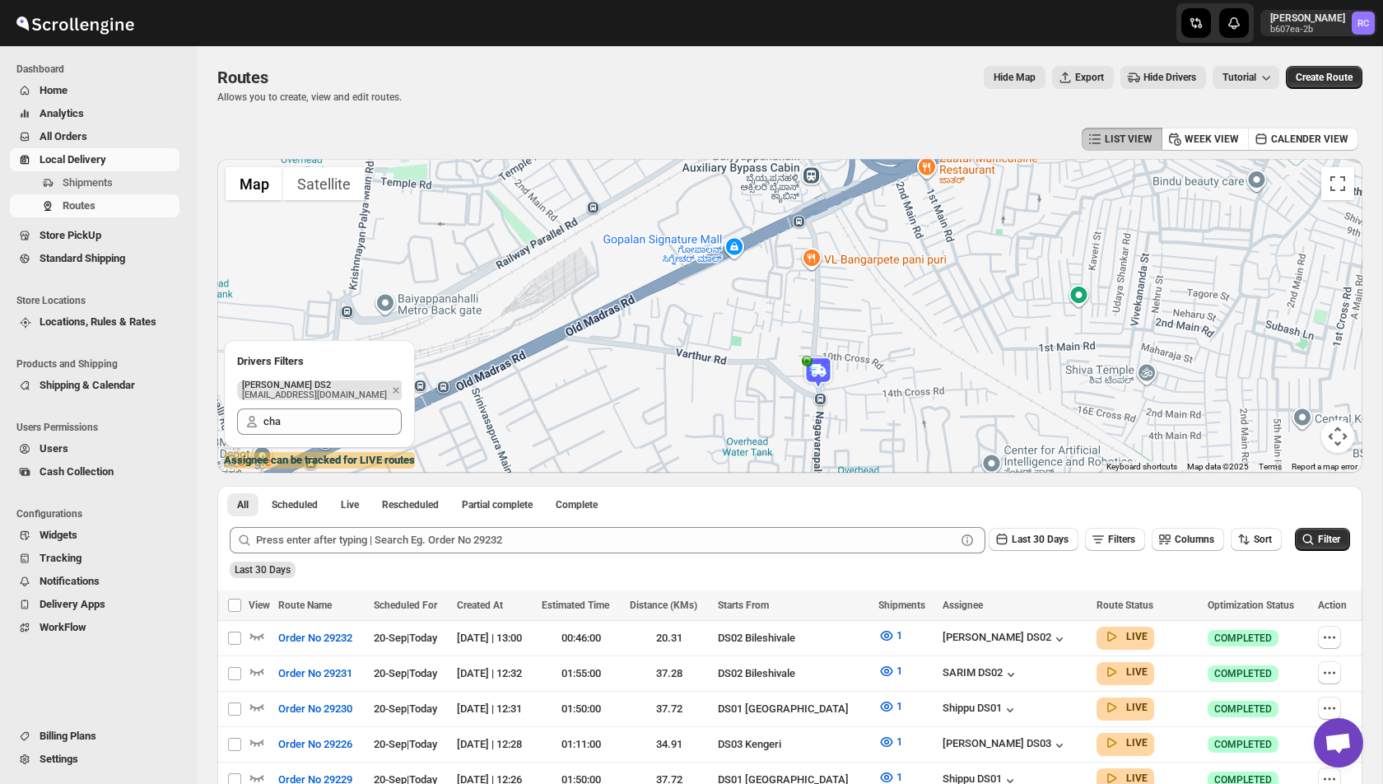
drag, startPoint x: 964, startPoint y: 263, endPoint x: 889, endPoint y: 314, distance: 91.4
click at [889, 314] on div at bounding box center [789, 316] width 1145 height 314
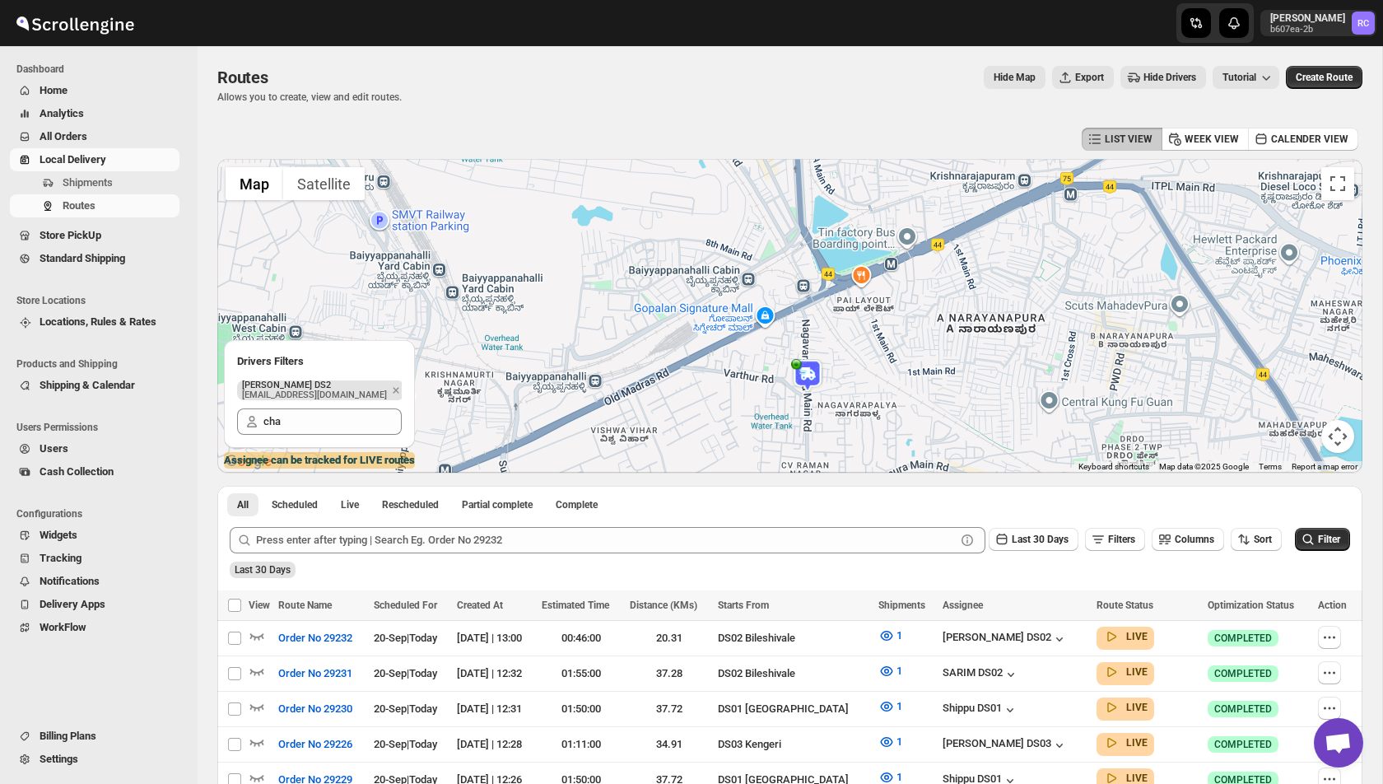
drag, startPoint x: 889, startPoint y: 310, endPoint x: 854, endPoint y: 343, distance: 47.8
click at [854, 344] on div at bounding box center [789, 316] width 1145 height 314
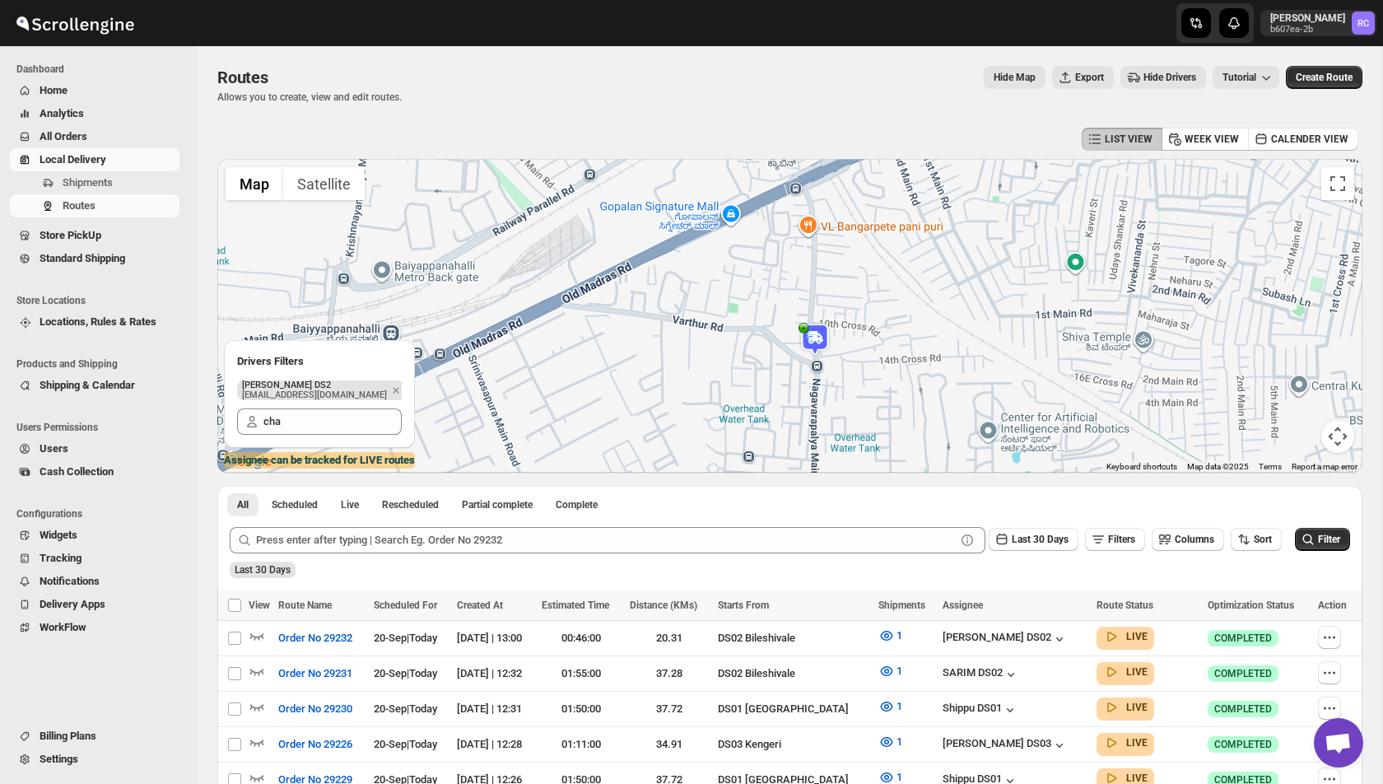
drag, startPoint x: 770, startPoint y: 365, endPoint x: 833, endPoint y: 287, distance: 100.7
click at [834, 285] on div at bounding box center [789, 316] width 1145 height 314
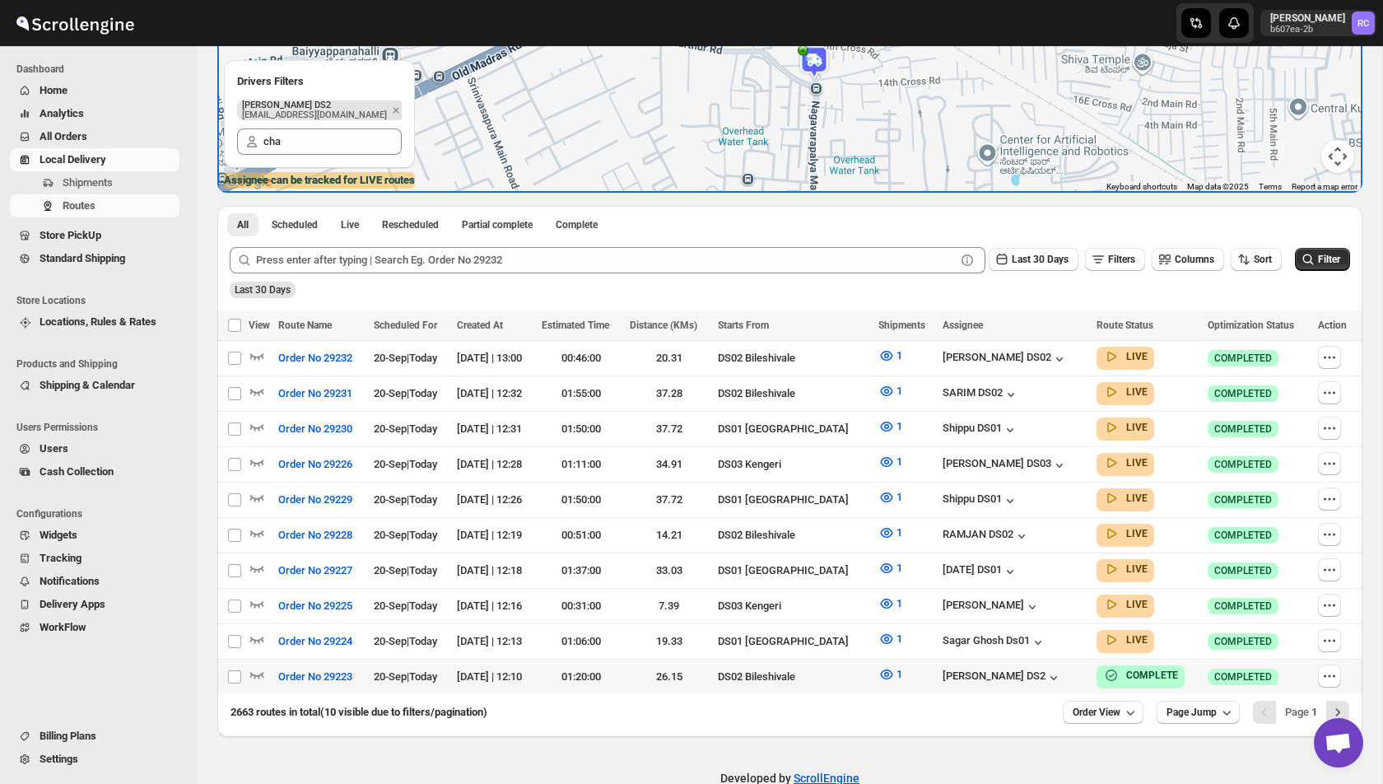
scroll to position [284, 0]
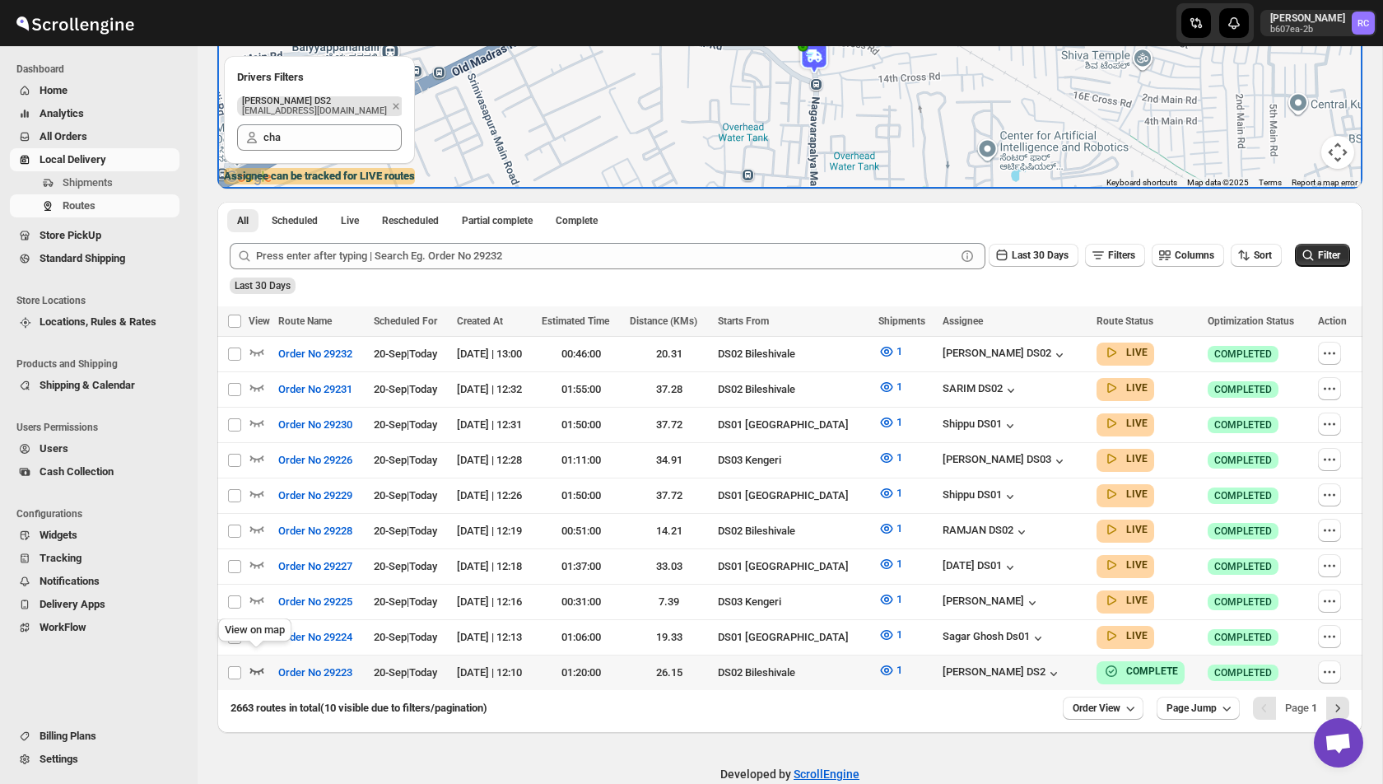
click at [257, 662] on icon "button" at bounding box center [257, 670] width 16 height 16
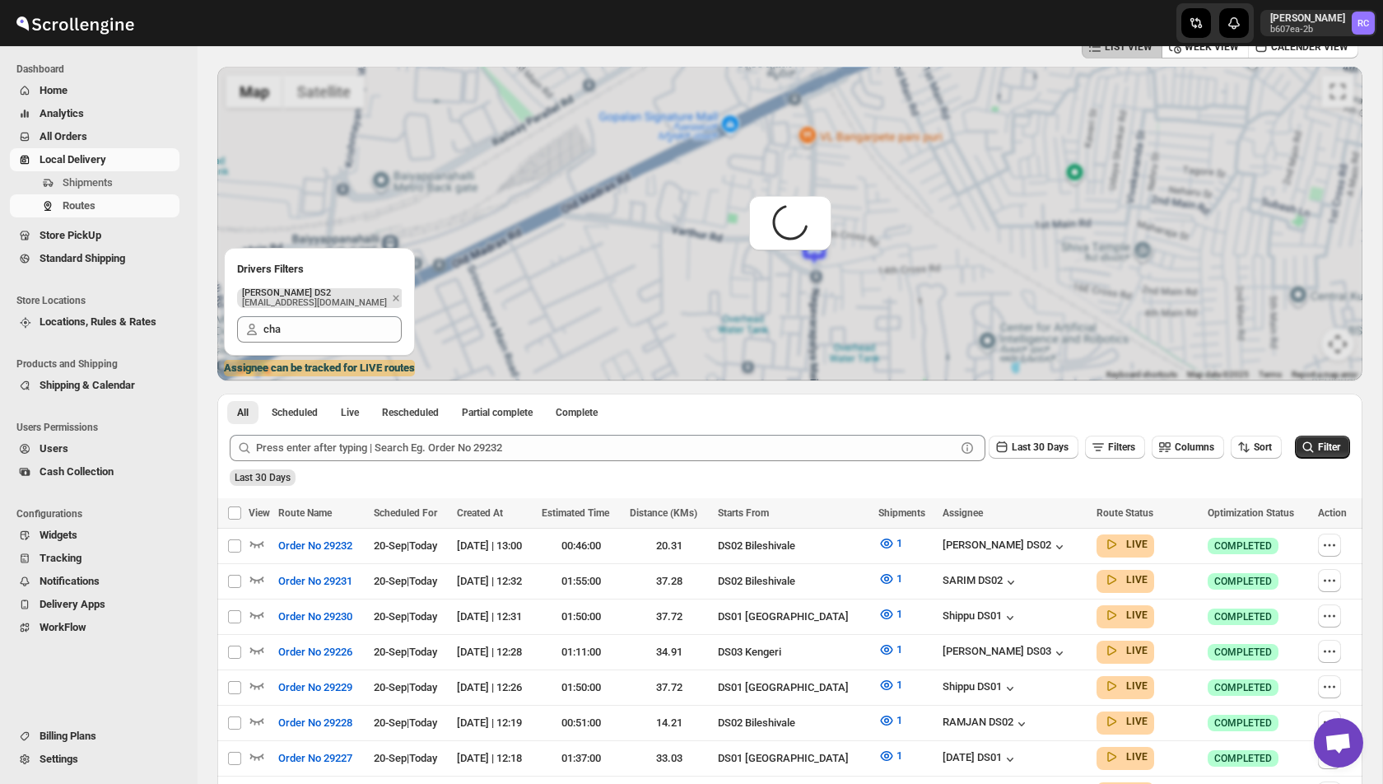
scroll to position [0, 0]
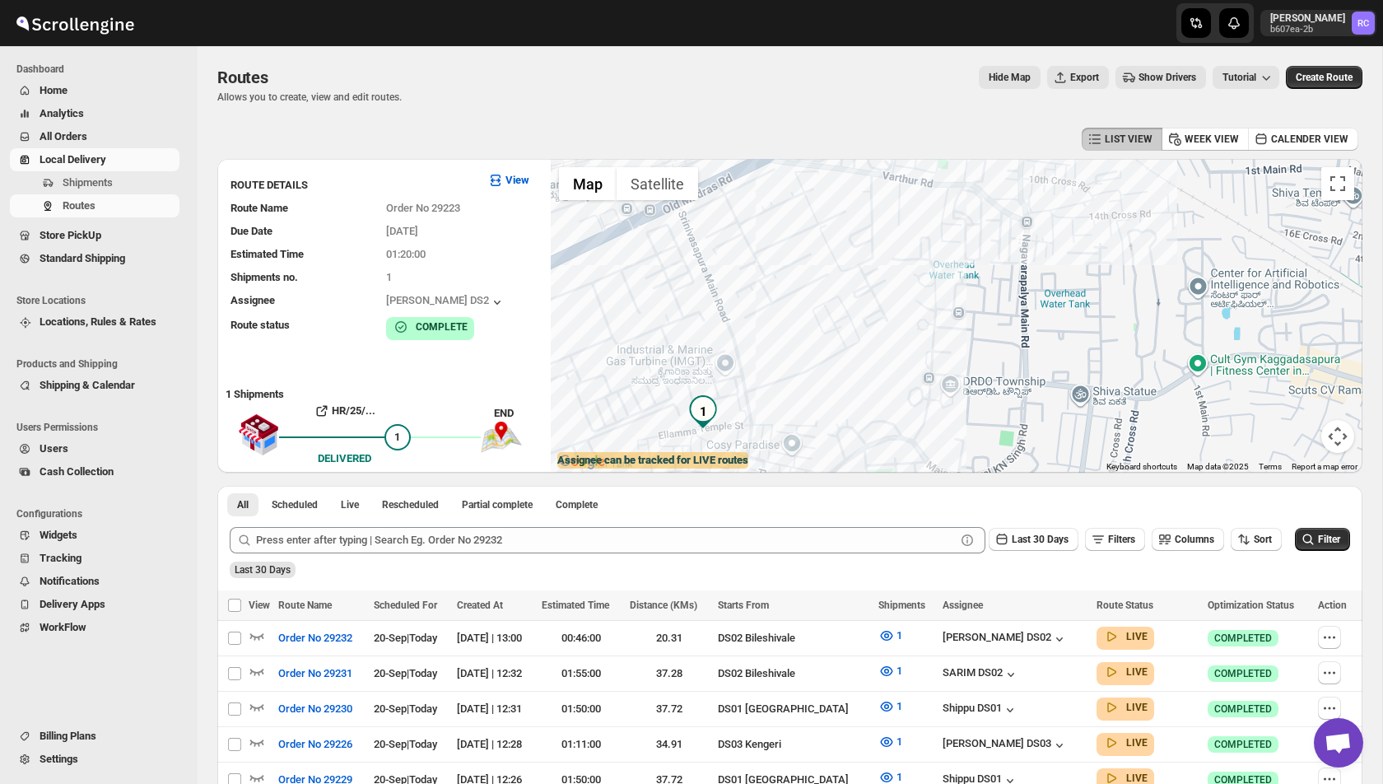
drag, startPoint x: 1008, startPoint y: 253, endPoint x: 817, endPoint y: 299, distance: 196.5
click at [817, 299] on div at bounding box center [957, 316] width 812 height 314
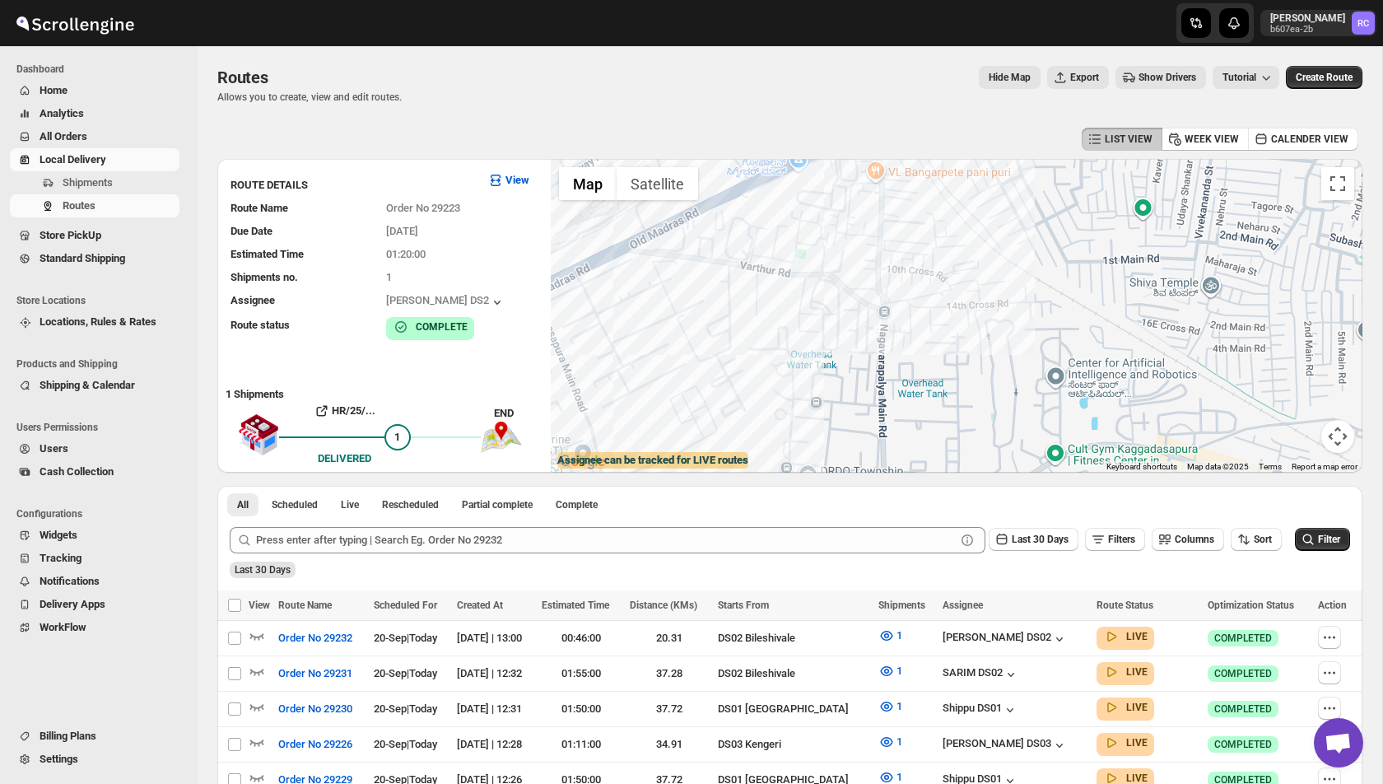
drag, startPoint x: 842, startPoint y: 278, endPoint x: 721, endPoint y: 399, distance: 171.8
click at [721, 399] on div at bounding box center [957, 316] width 812 height 314
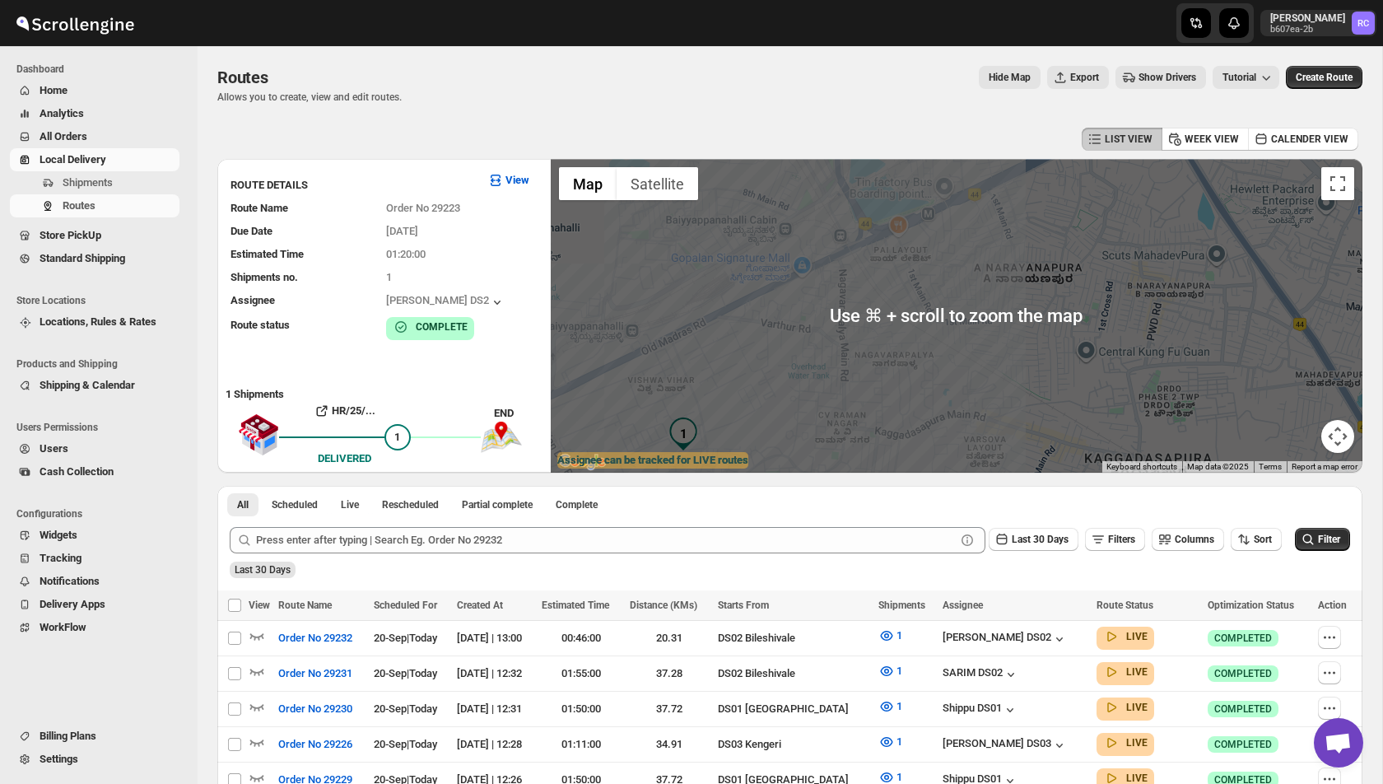
scroll to position [303, 0]
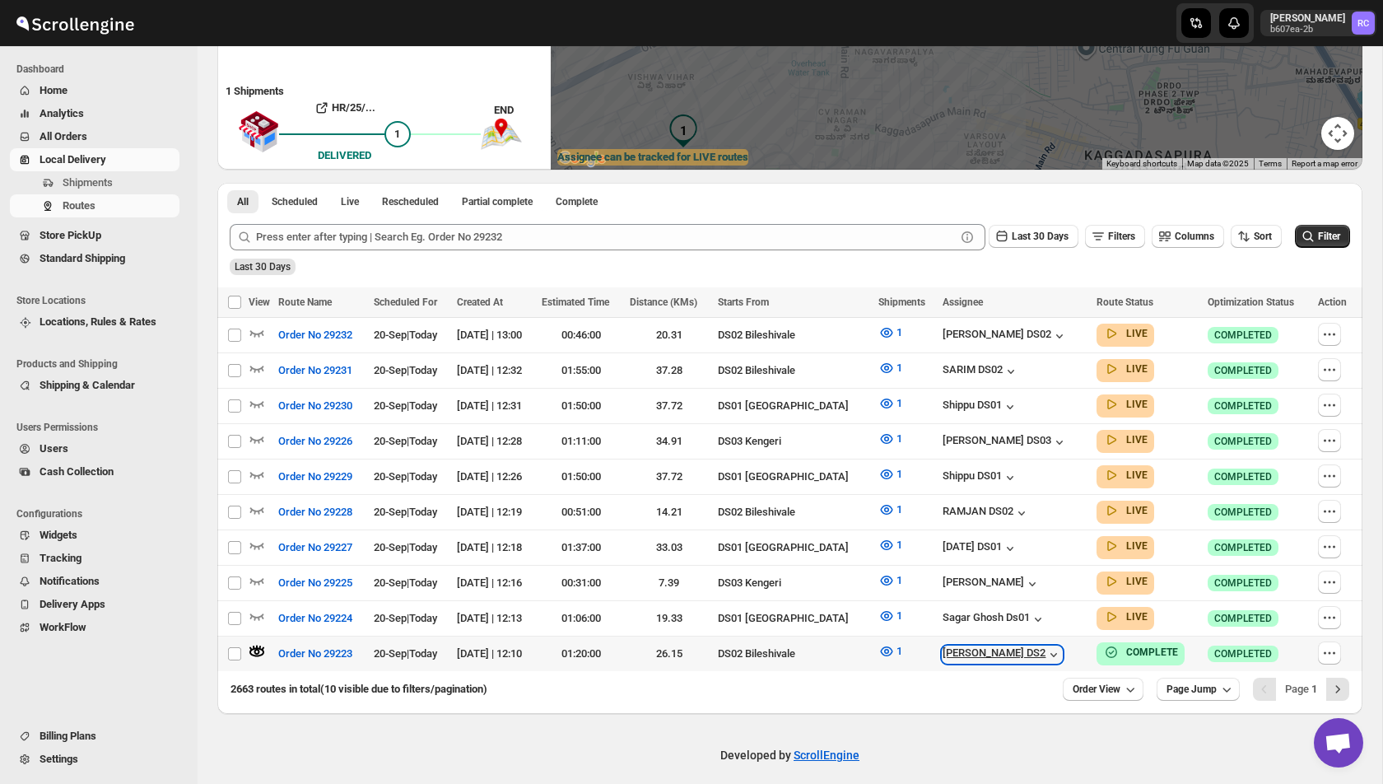
click at [1062, 646] on icon "button" at bounding box center [1054, 654] width 16 height 16
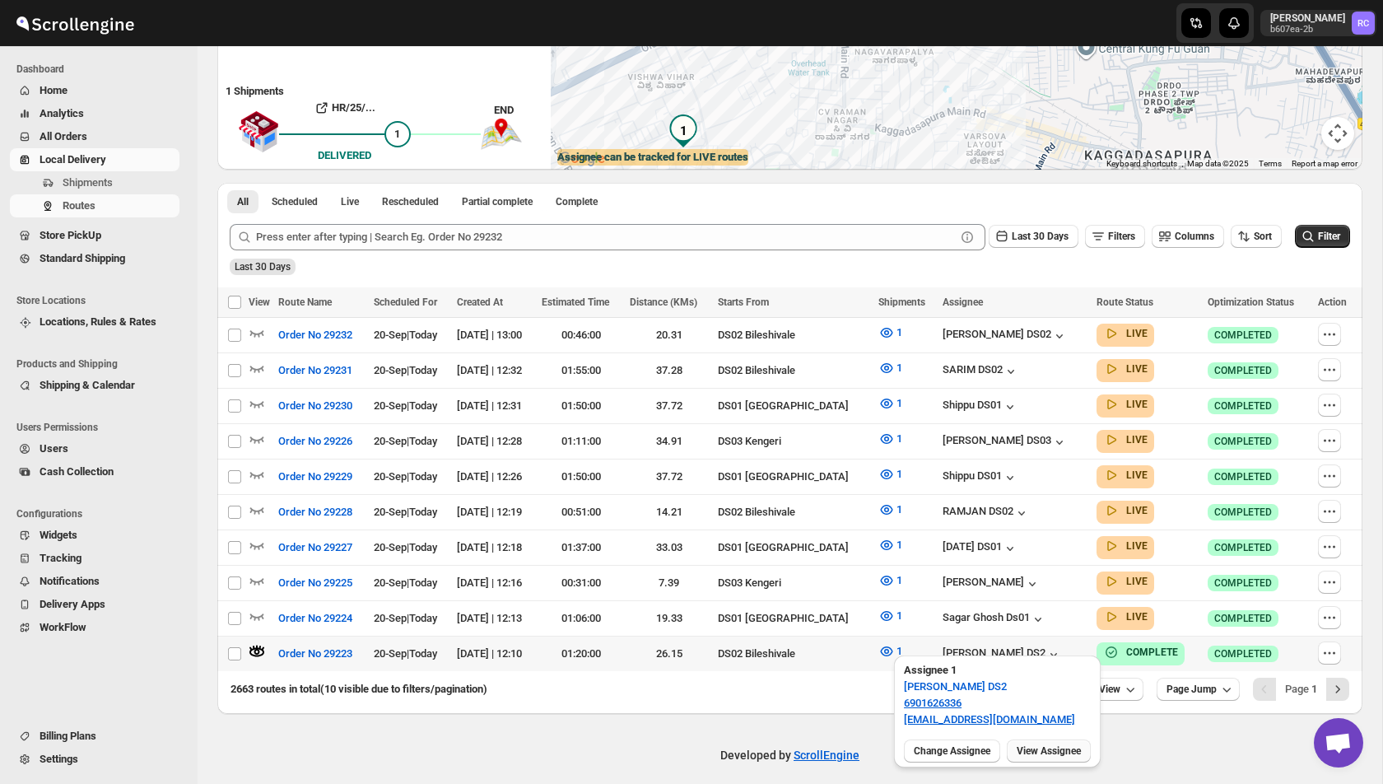
click at [1048, 756] on span "View Assignee" at bounding box center [1049, 750] width 64 height 13
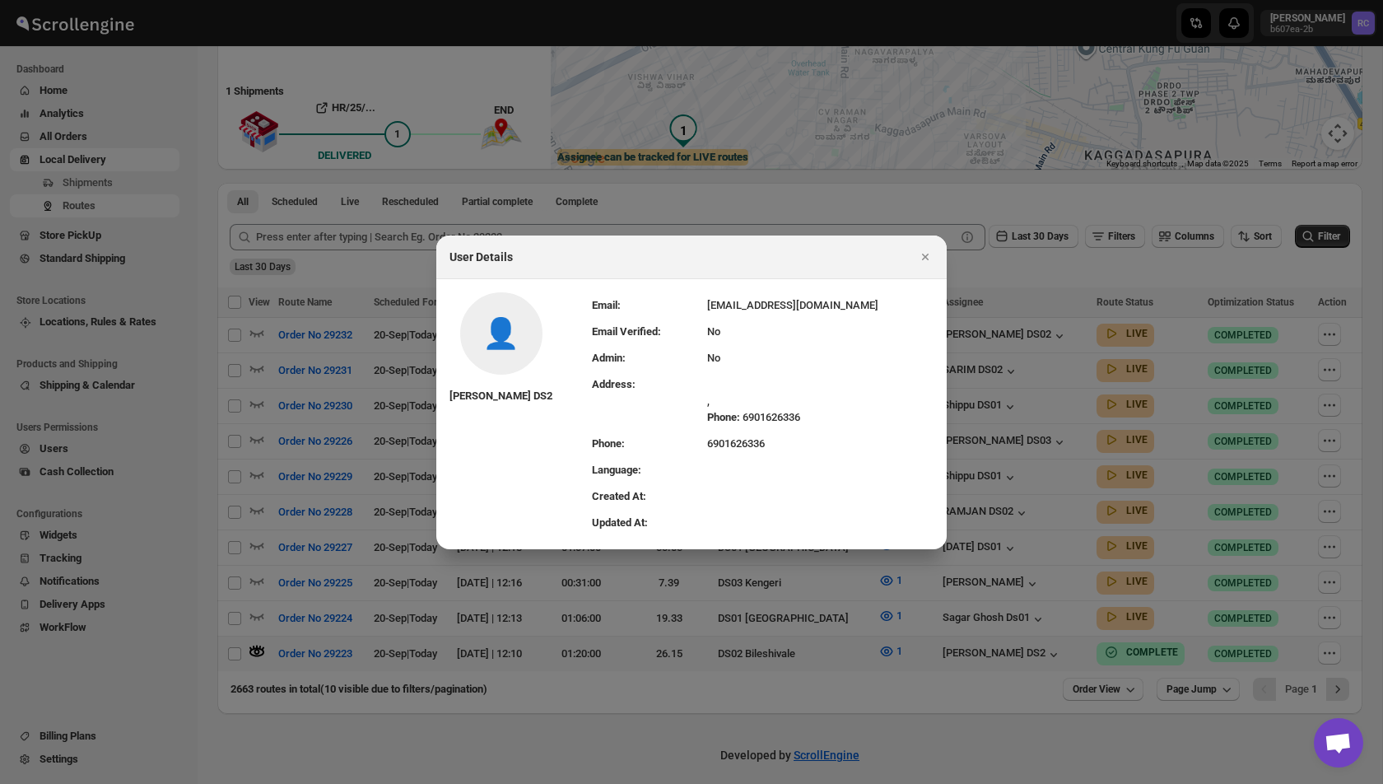
click at [741, 439] on td "6901626336" at bounding box center [820, 444] width 226 height 26
copy td "6901626336"
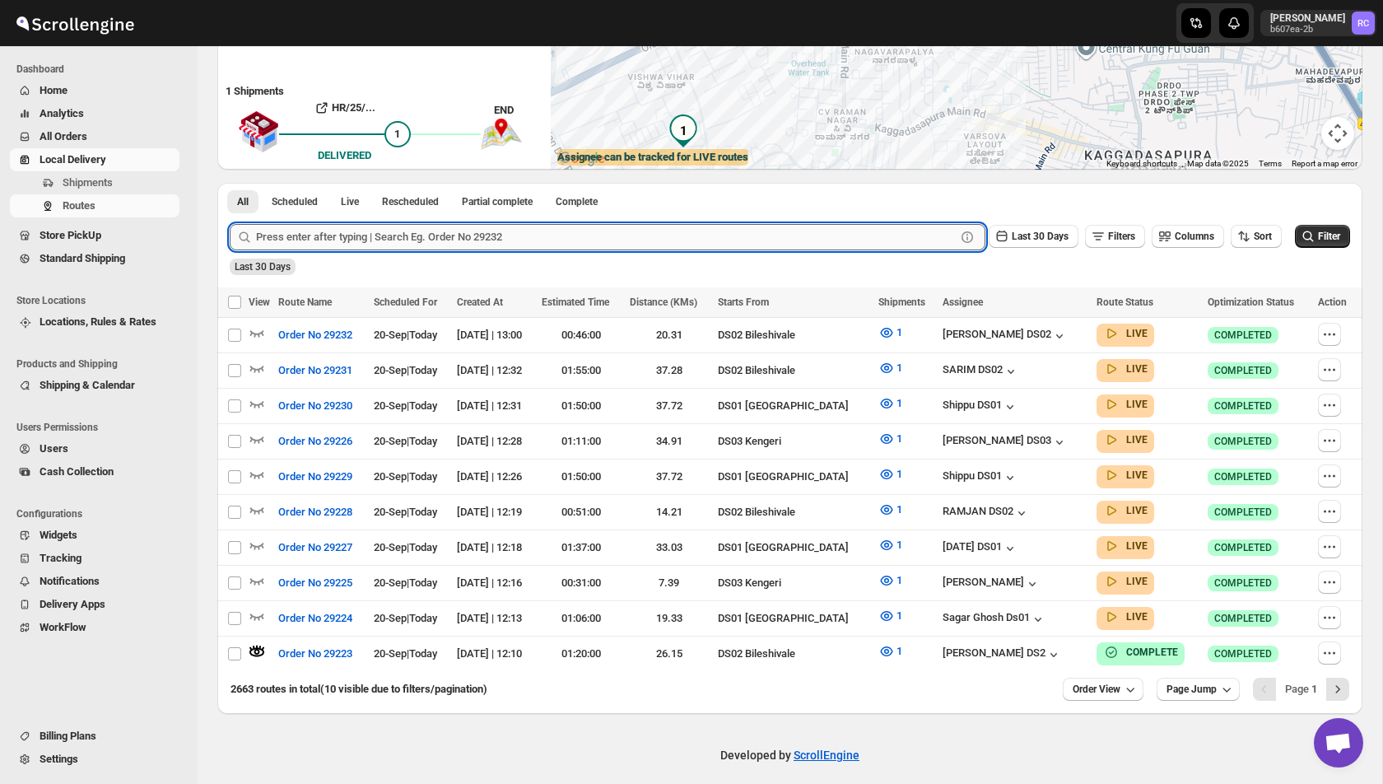
click at [351, 241] on input "text" at bounding box center [606, 237] width 700 height 26
type input "29227"
click at [230, 183] on button "Submit" at bounding box center [253, 191] width 47 height 17
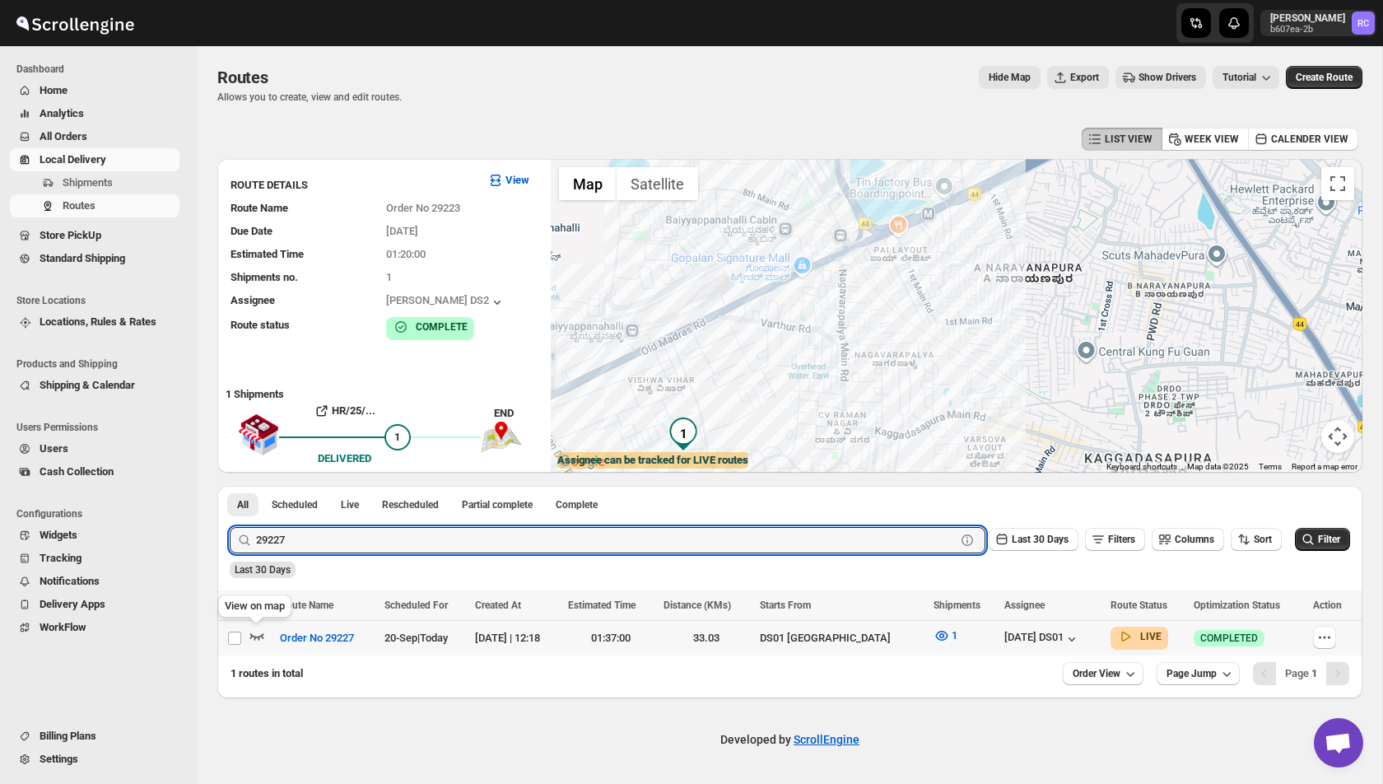
click at [261, 632] on icon "button" at bounding box center [257, 636] width 16 height 16
